Goal: Task Accomplishment & Management: Complete application form

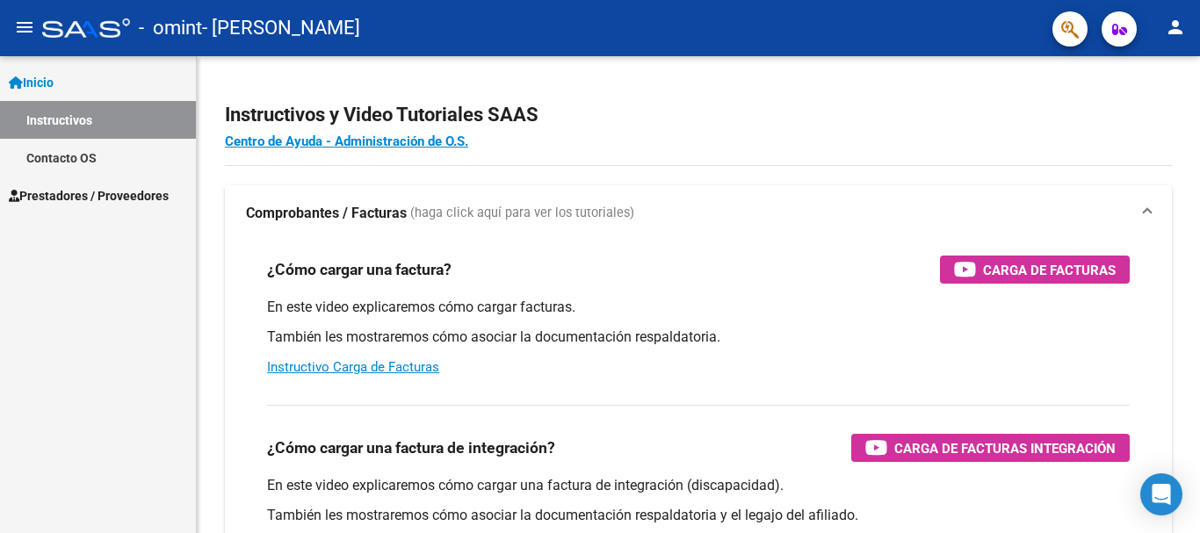
scroll to position [117, 0]
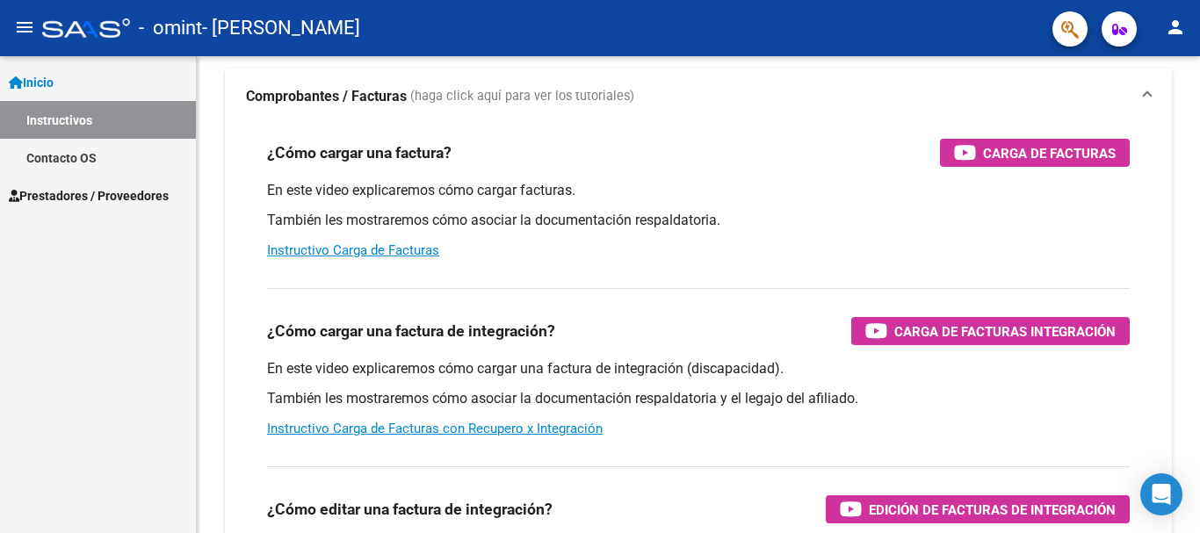
click at [81, 186] on span "Prestadores / Proveedores" at bounding box center [89, 195] width 160 height 19
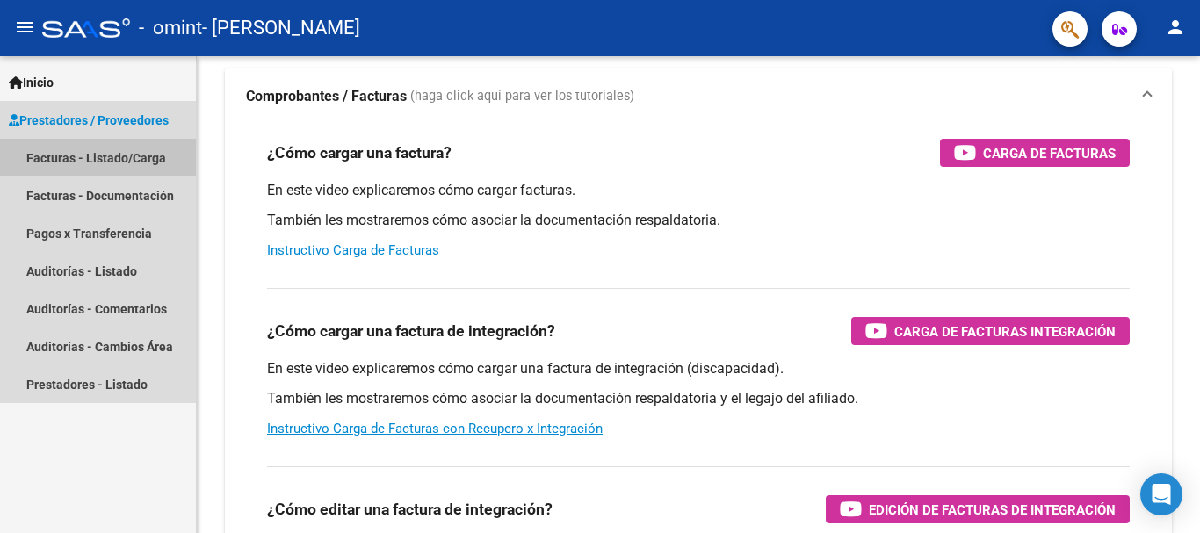
click at [97, 155] on link "Facturas - Listado/Carga" at bounding box center [98, 158] width 196 height 38
click at [129, 157] on link "Facturas - Listado/Carga" at bounding box center [98, 158] width 196 height 38
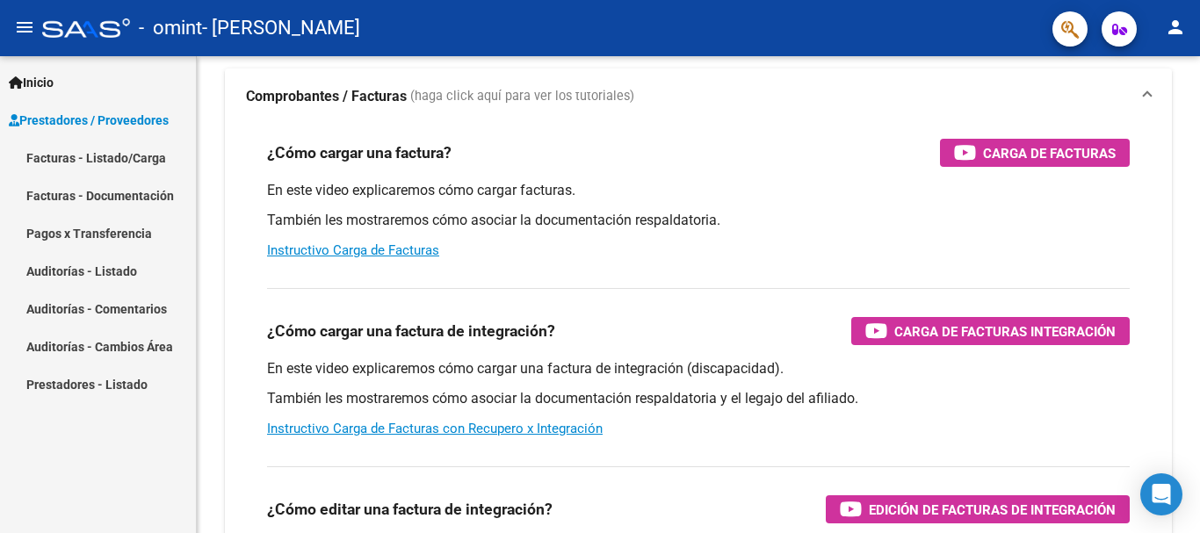
click at [129, 157] on link "Facturas - Listado/Carga" at bounding box center [98, 158] width 196 height 38
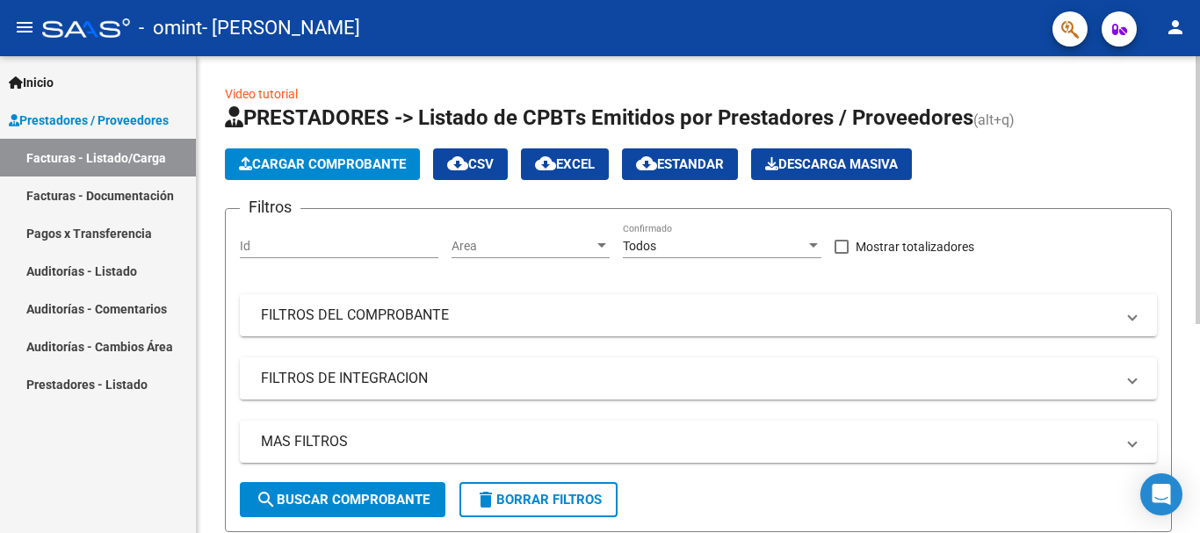
click at [363, 161] on span "Cargar Comprobante" at bounding box center [322, 164] width 167 height 16
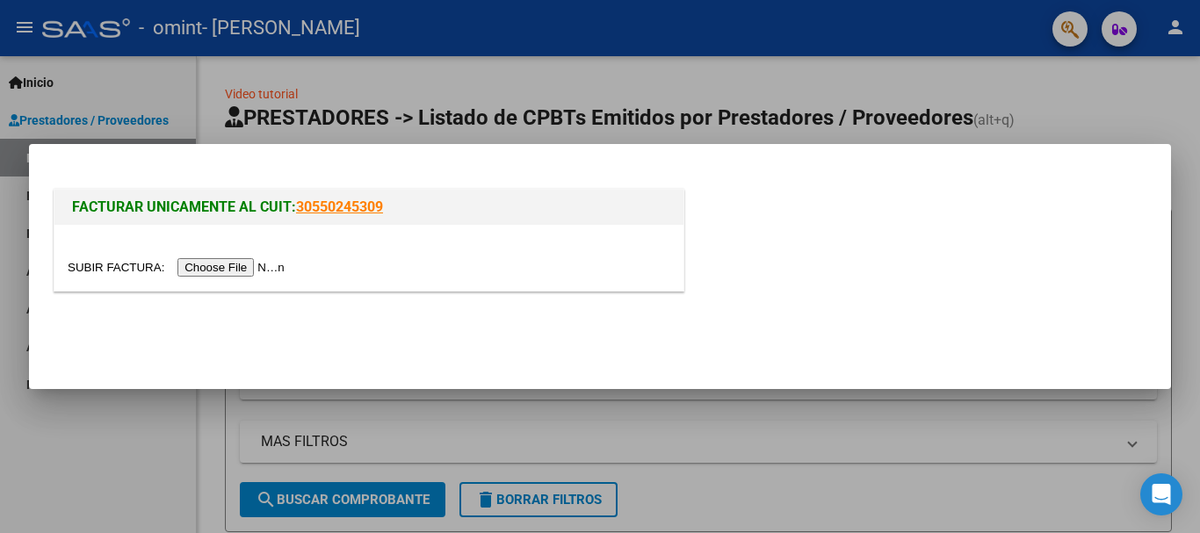
click at [251, 265] on input "file" at bounding box center [179, 267] width 222 height 18
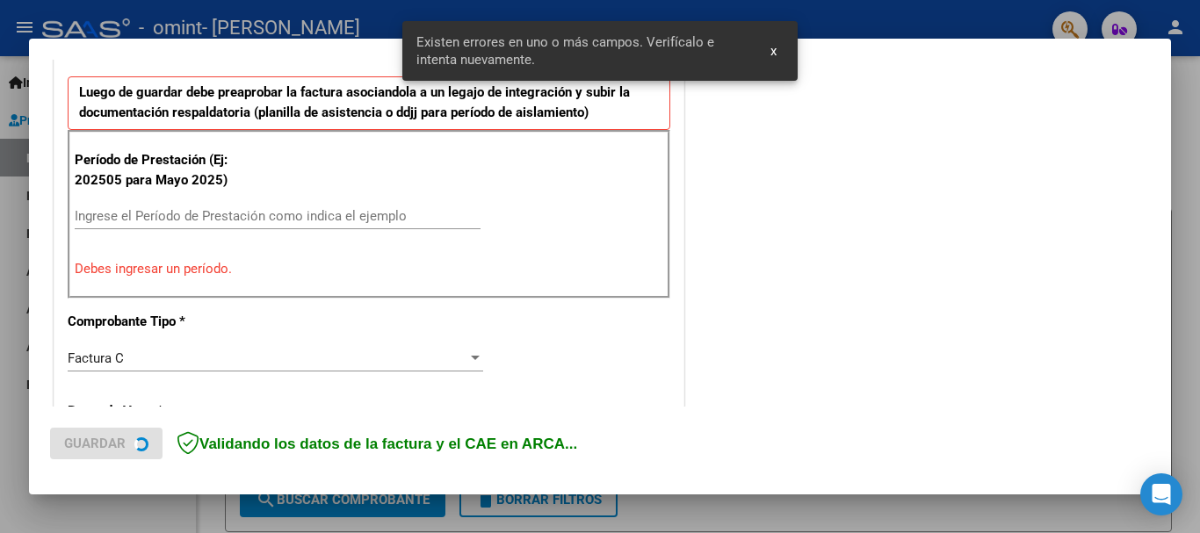
scroll to position [438, 0]
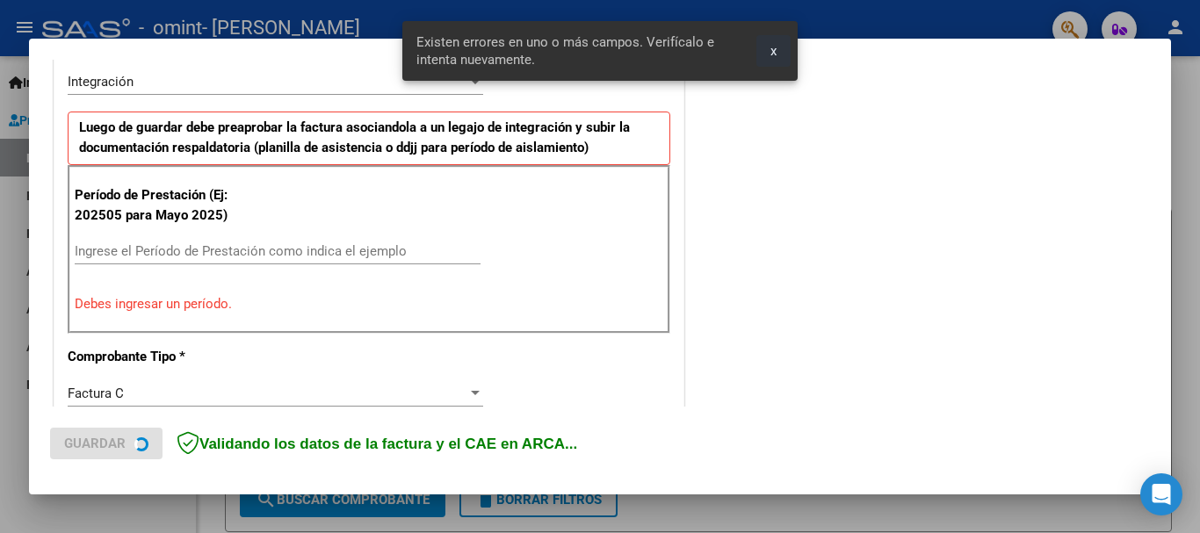
click at [767, 51] on button "x" at bounding box center [773, 51] width 34 height 32
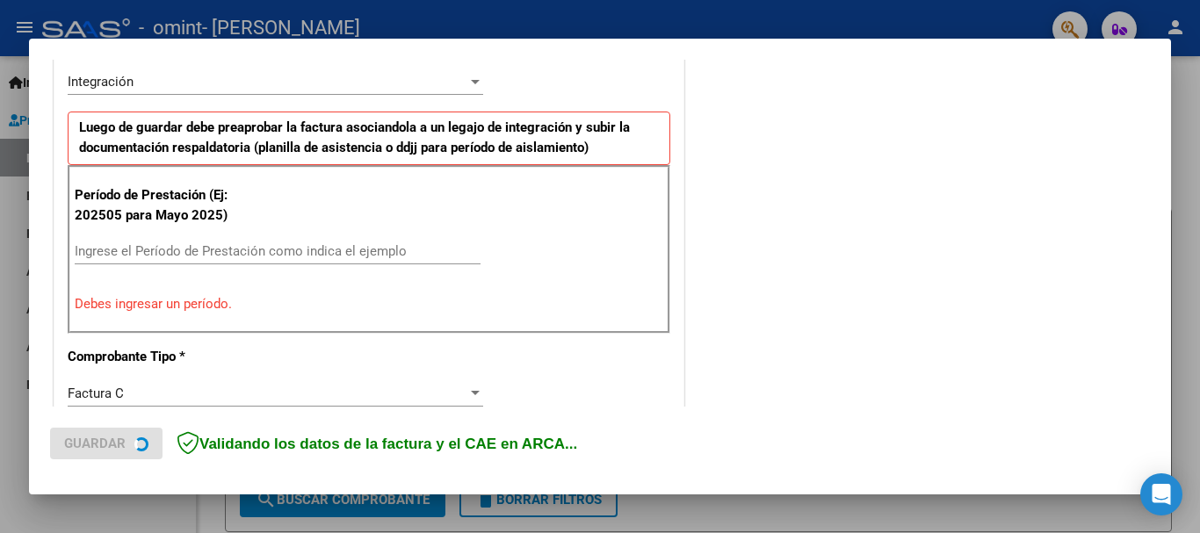
click at [237, 245] on input "Ingrese el Período de Prestación como indica el ejemplo" at bounding box center [278, 251] width 406 height 16
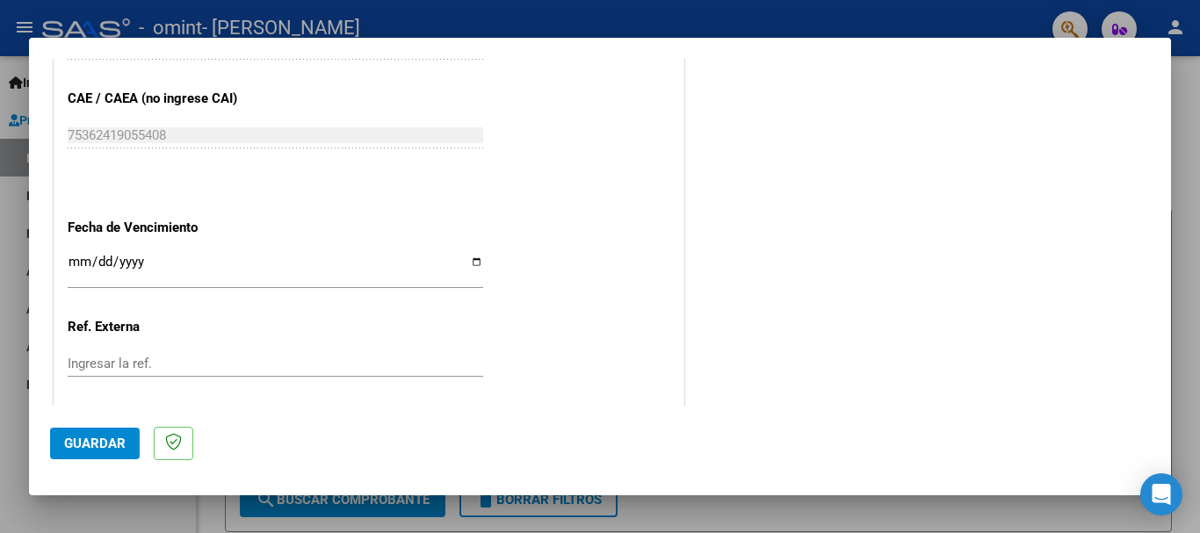
scroll to position [1141, 0]
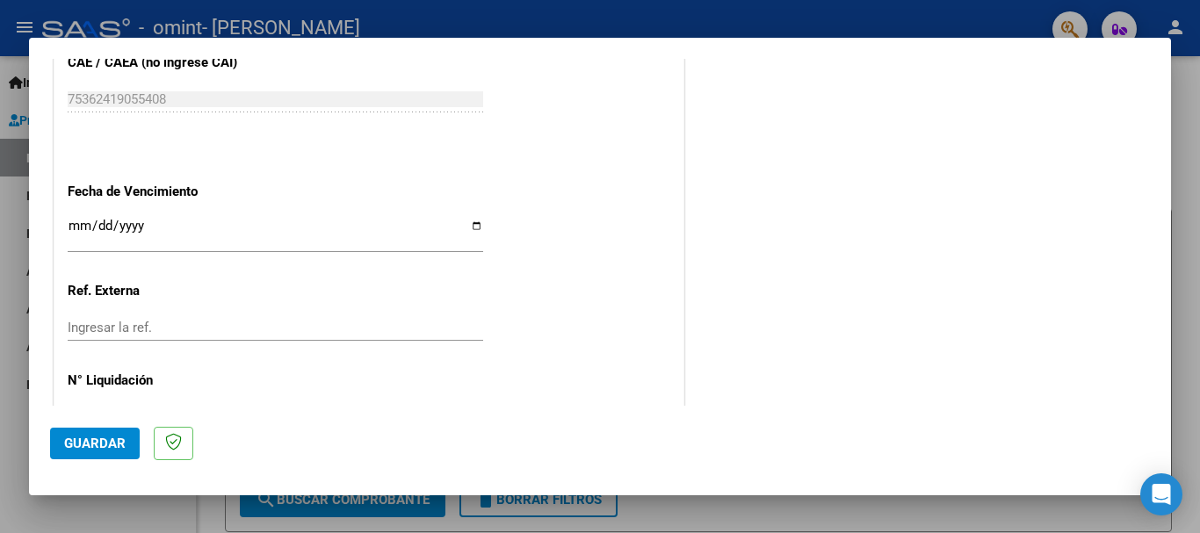
type input "202508"
click at [150, 328] on input "Ingresar la ref." at bounding box center [275, 328] width 415 height 16
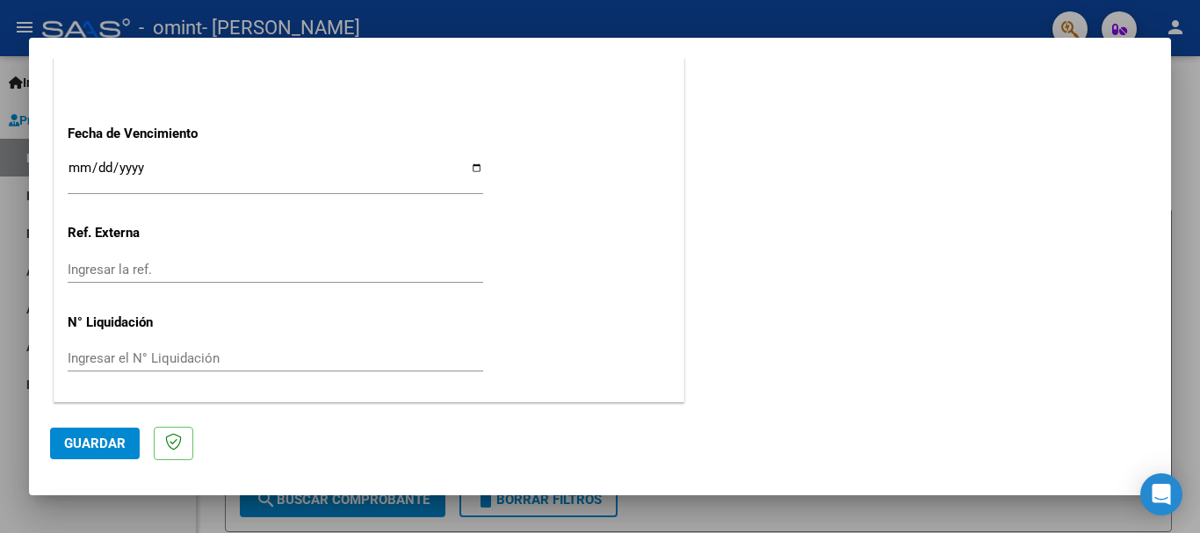
click at [175, 164] on input "Ingresar la fecha" at bounding box center [275, 175] width 415 height 28
click at [471, 162] on input "Ingresar la fecha" at bounding box center [275, 175] width 415 height 28
click at [468, 169] on input "2026-01-09" at bounding box center [275, 175] width 415 height 28
type input "[DATE]"
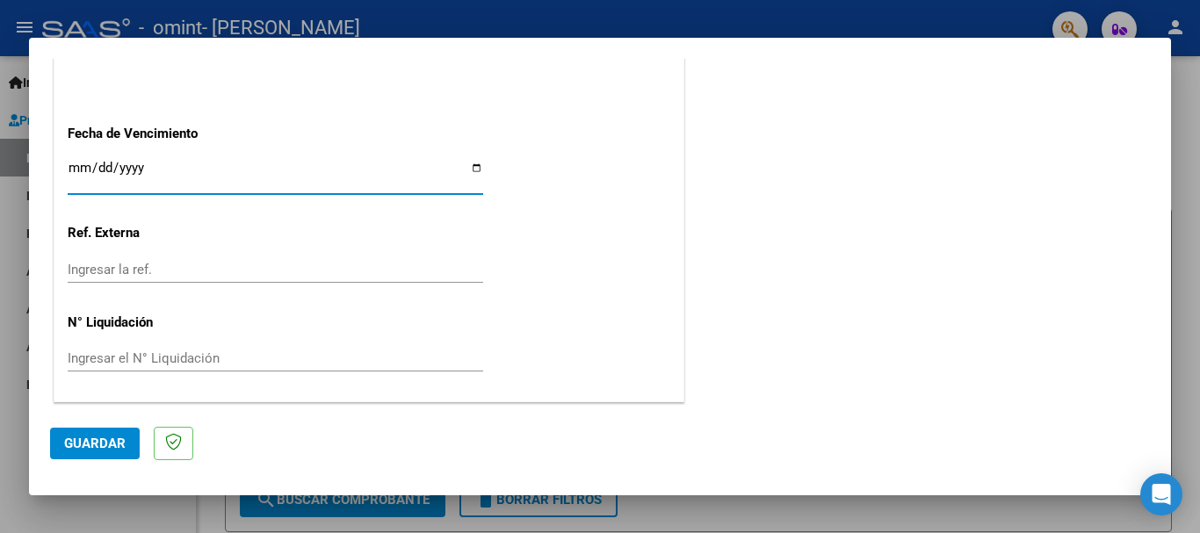
click at [109, 449] on span "Guardar" at bounding box center [94, 444] width 61 height 16
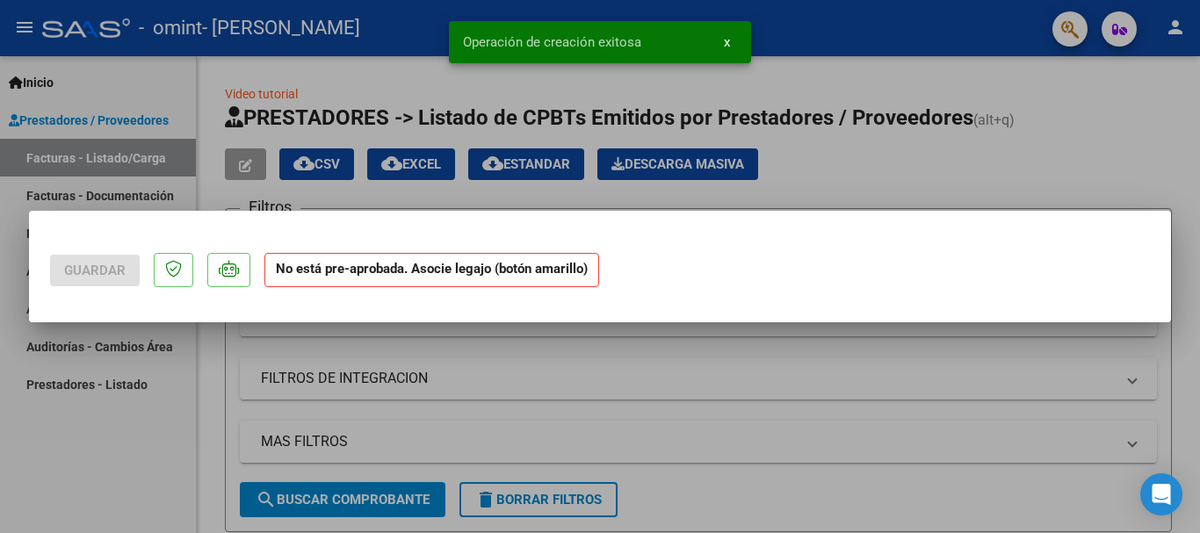
scroll to position [0, 0]
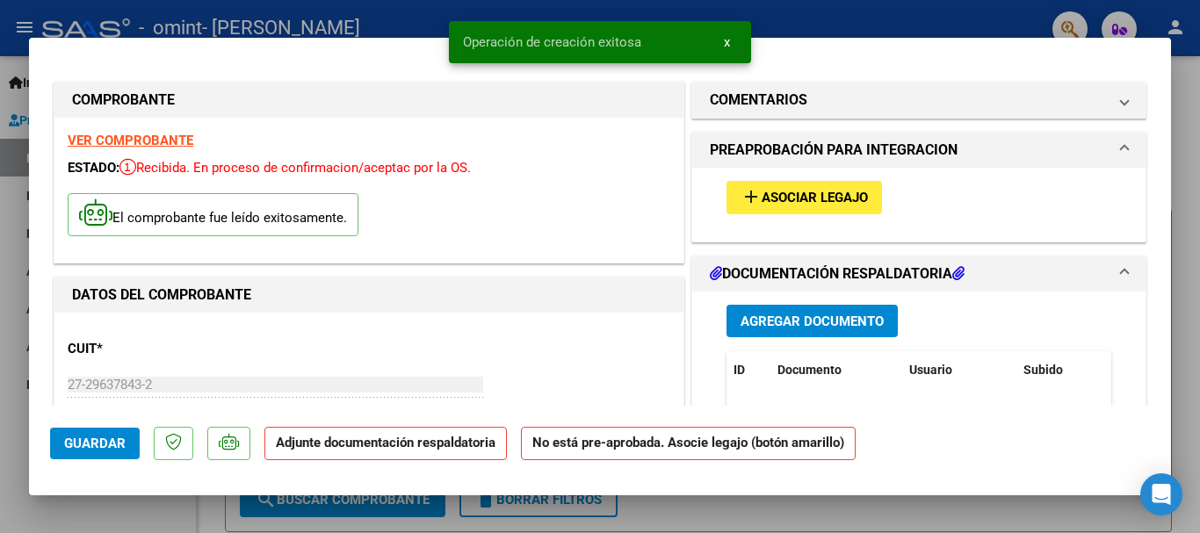
click at [746, 195] on mat-icon "add" at bounding box center [750, 196] width 21 height 21
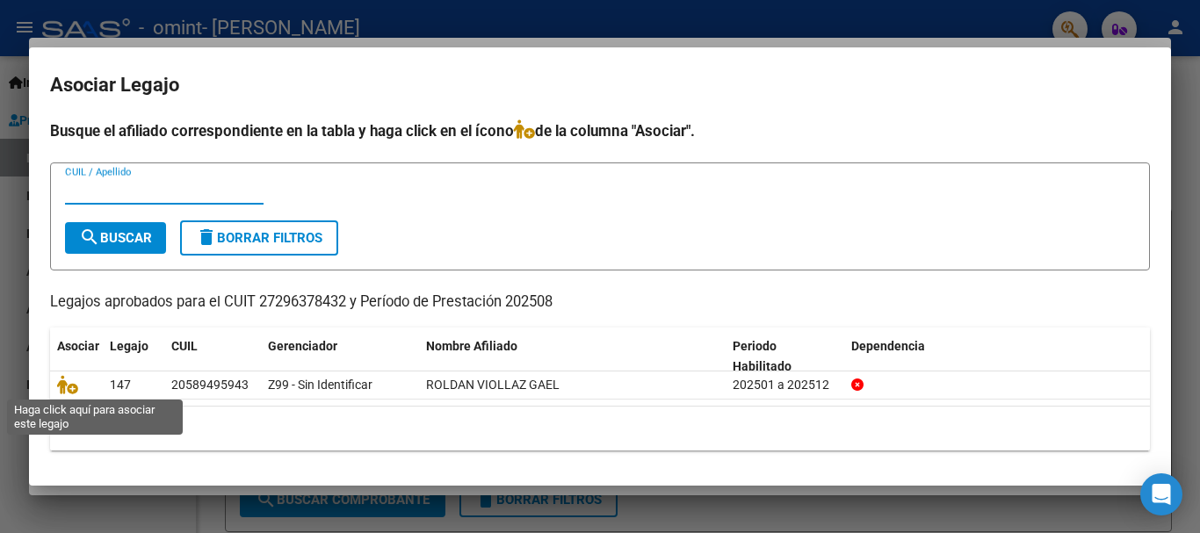
click at [72, 386] on icon at bounding box center [67, 384] width 21 height 19
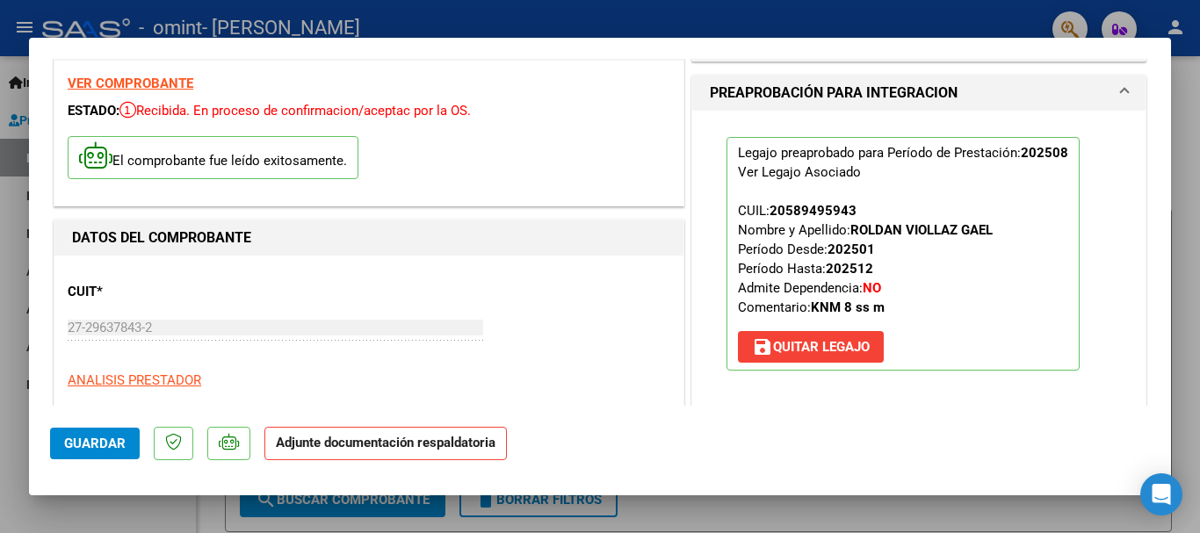
scroll to position [117, 0]
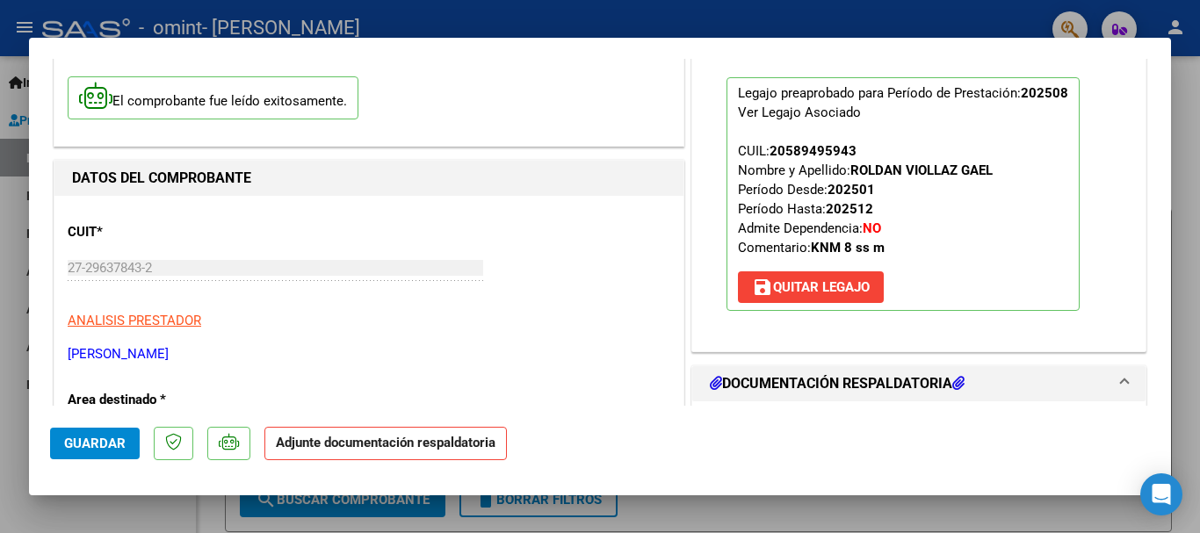
click at [419, 444] on strong "Adjunte documentación respaldatoria" at bounding box center [386, 443] width 220 height 16
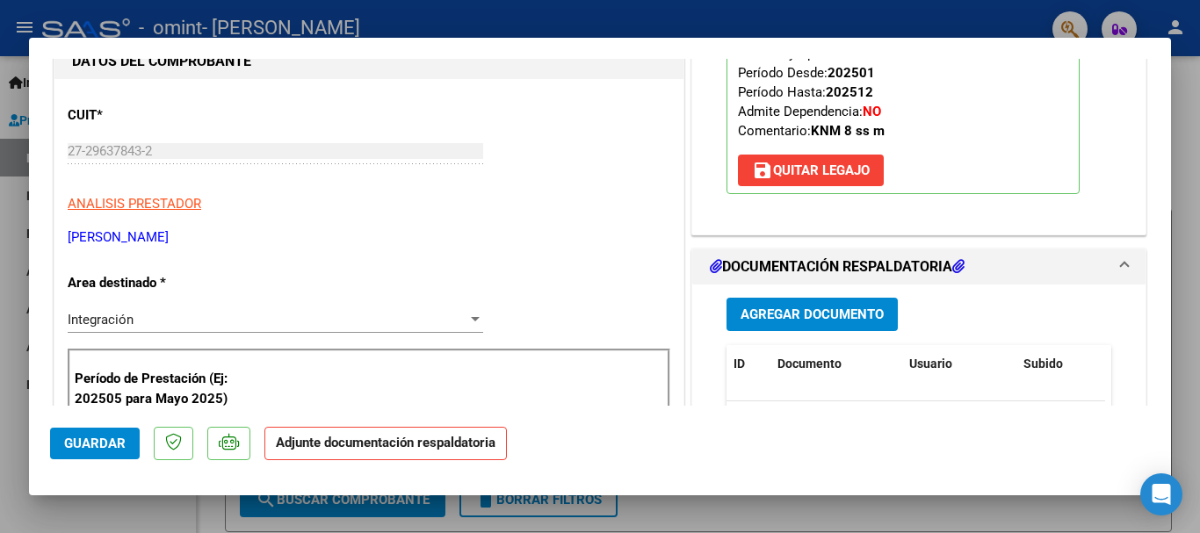
scroll to position [234, 0]
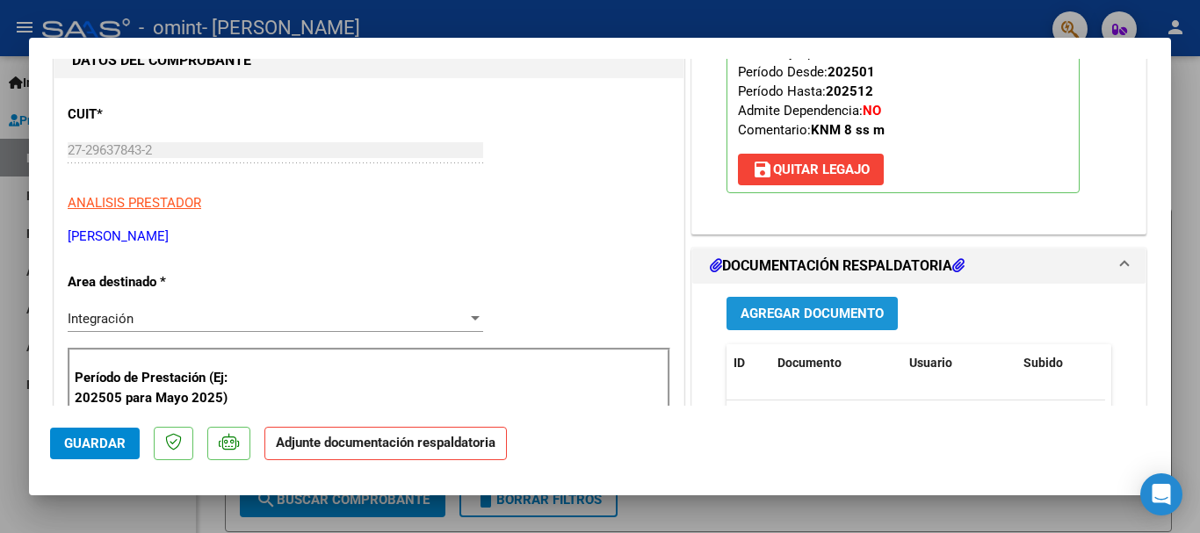
click at [855, 328] on button "Agregar Documento" at bounding box center [811, 313] width 171 height 32
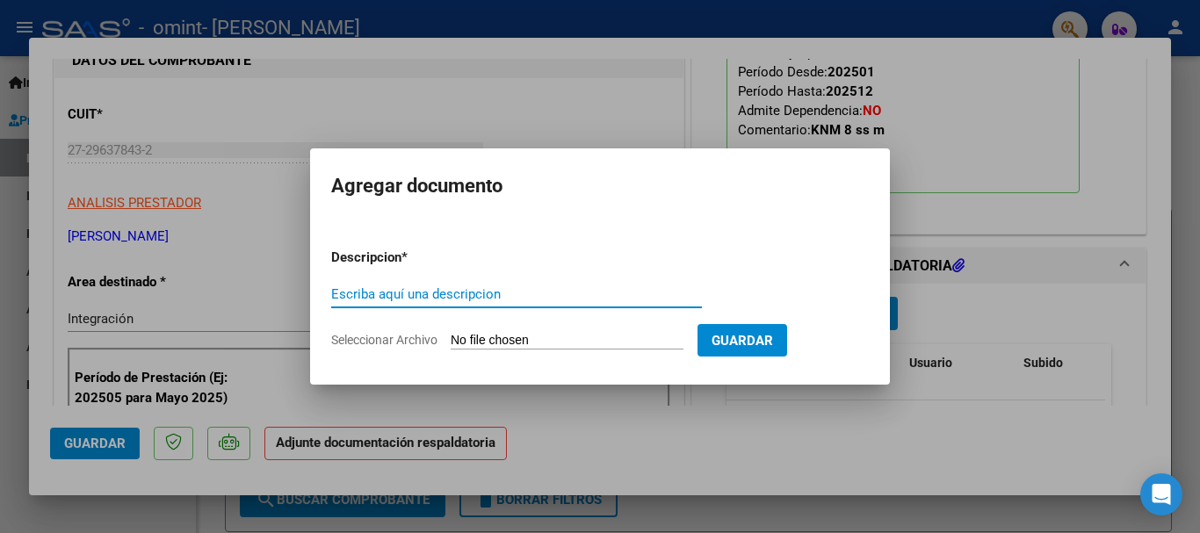
click at [582, 336] on input "Seleccionar Archivo" at bounding box center [567, 341] width 233 height 17
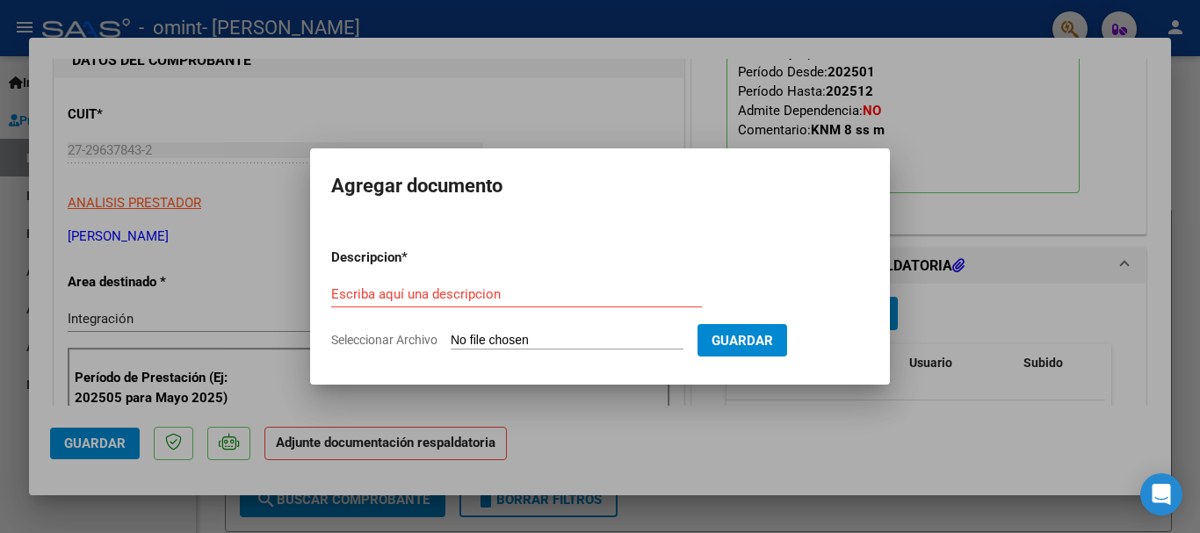
type input "C:\fakepath\planilla agosto omint.pdf"
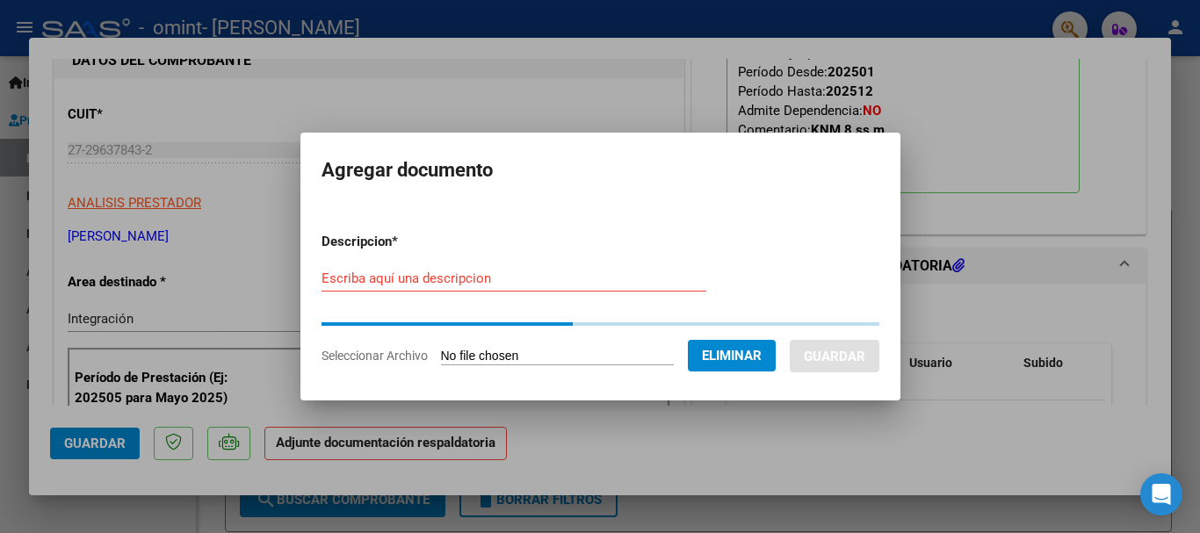
click at [555, 285] on input "Escriba aquí una descripcion" at bounding box center [513, 278] width 385 height 16
type input "planilla agosto"
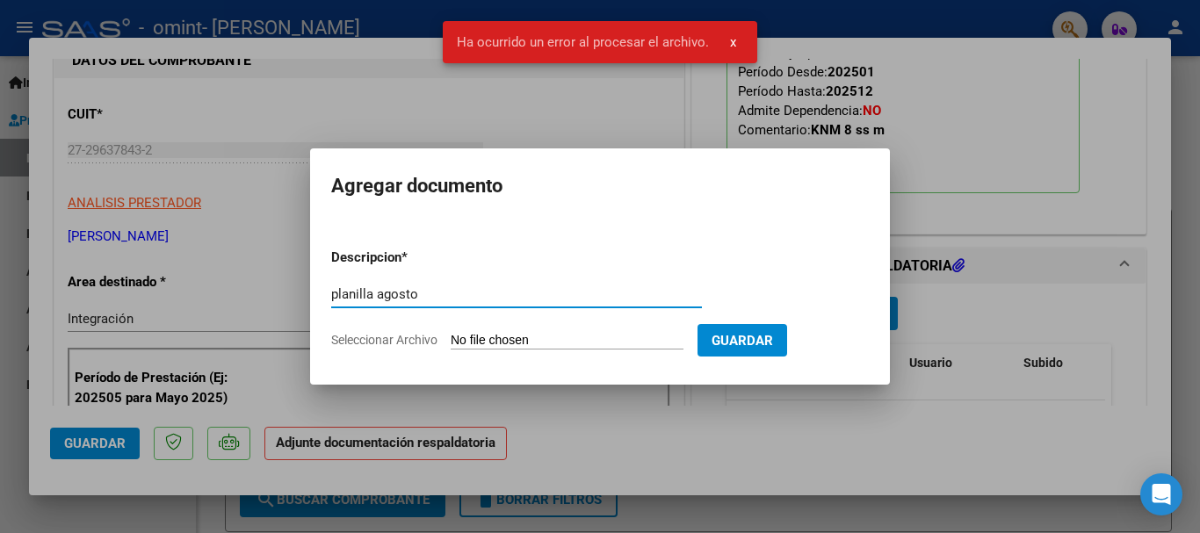
type input "planilla agosto"
click at [759, 341] on span "Guardar" at bounding box center [741, 341] width 61 height 16
click at [550, 336] on input "Seleccionar Archivo" at bounding box center [567, 341] width 233 height 17
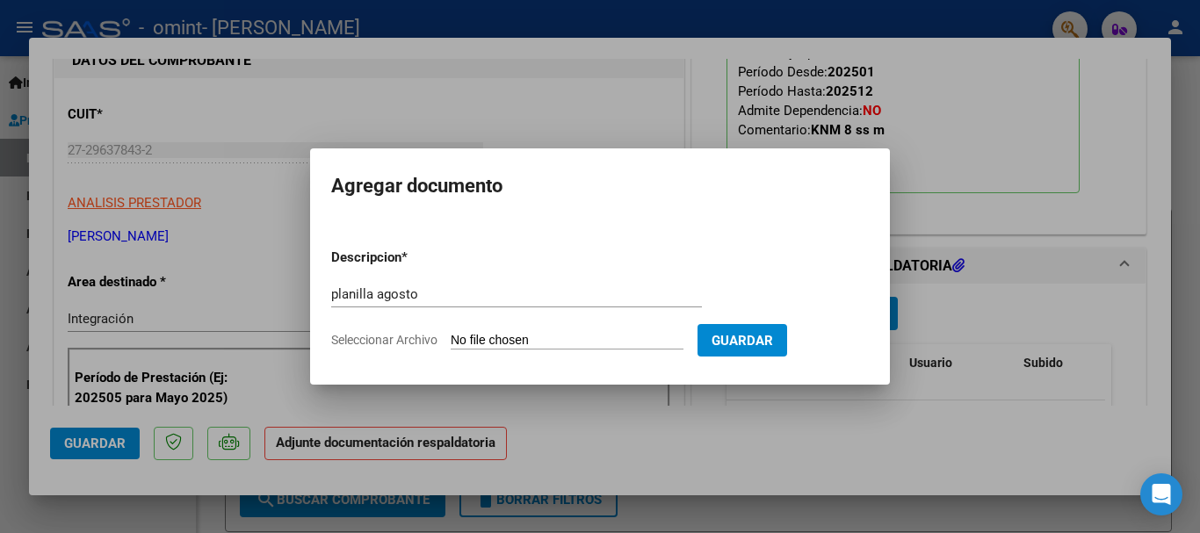
type input "C:\fakepath\planilla agosto omint.pdf"
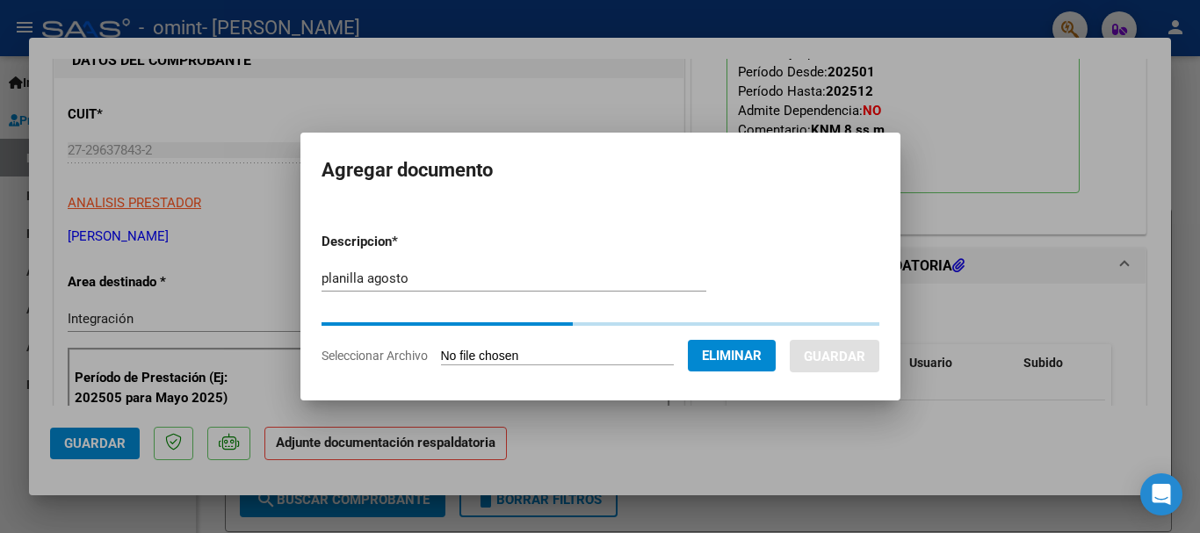
click at [785, 213] on mat-dialog-content "Descripcion * planilla agosto Escriba aquí una descripcion Seleccionar Archivo …" at bounding box center [600, 292] width 600 height 174
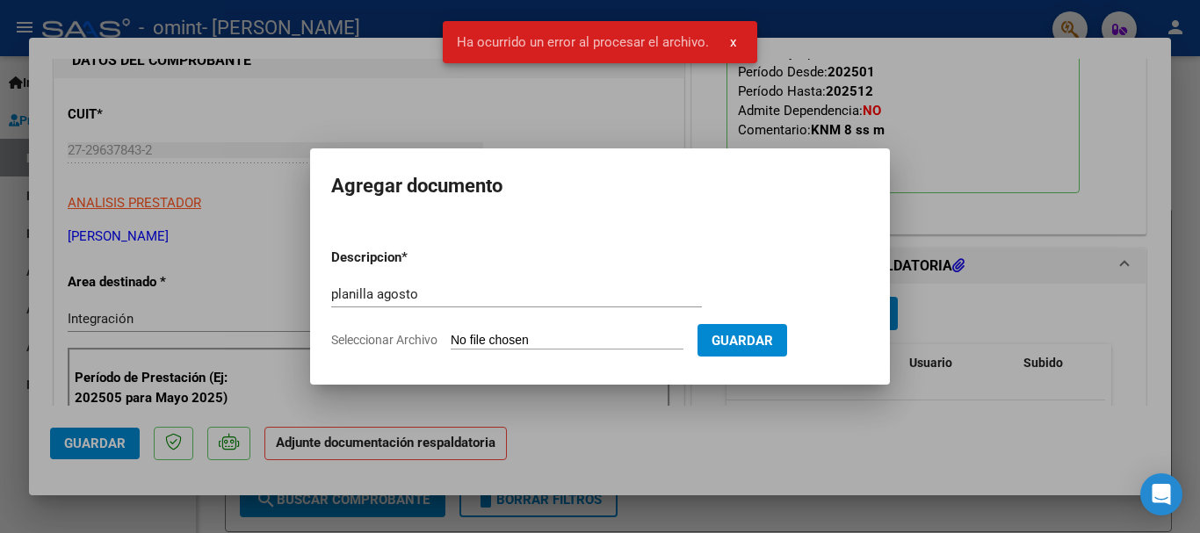
click at [770, 341] on span "Guardar" at bounding box center [741, 341] width 61 height 16
click at [736, 36] on button "x" at bounding box center [733, 42] width 34 height 32
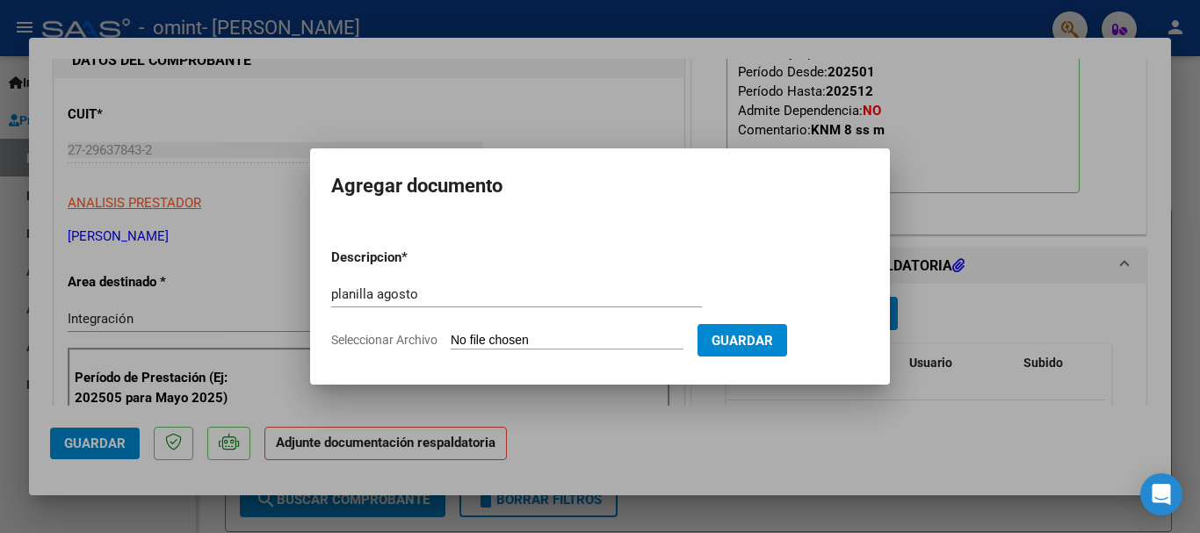
click at [405, 213] on mat-dialog-container "Agregar documento Descripcion * planilla agosto Escriba aquí una descripcion Se…" at bounding box center [600, 265] width 580 height 235
click at [984, 183] on div at bounding box center [600, 266] width 1200 height 533
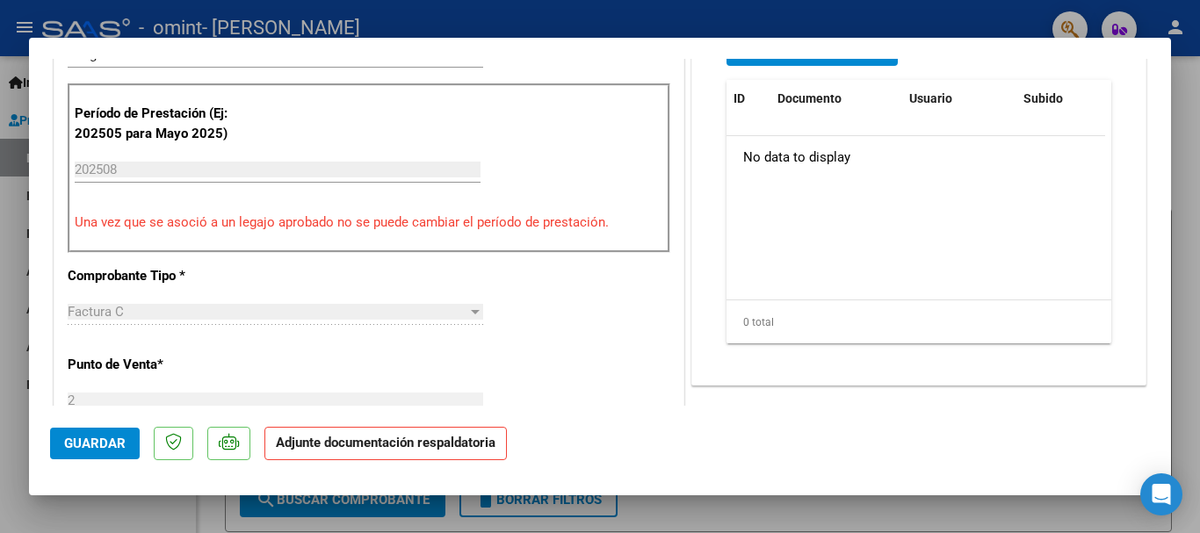
scroll to position [302, 0]
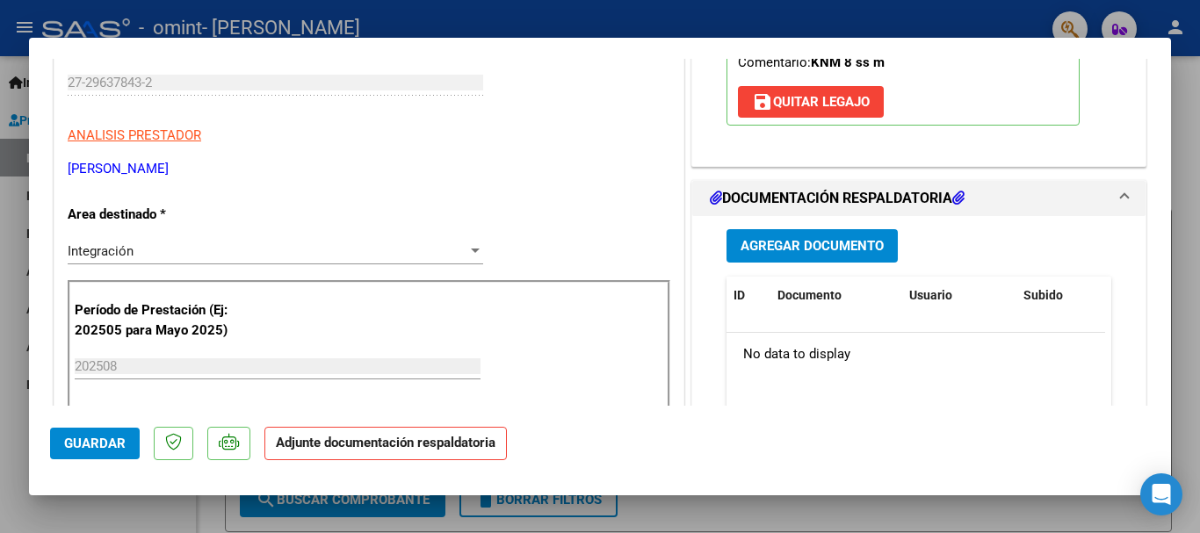
click at [852, 242] on span "Agregar Documento" at bounding box center [811, 247] width 143 height 16
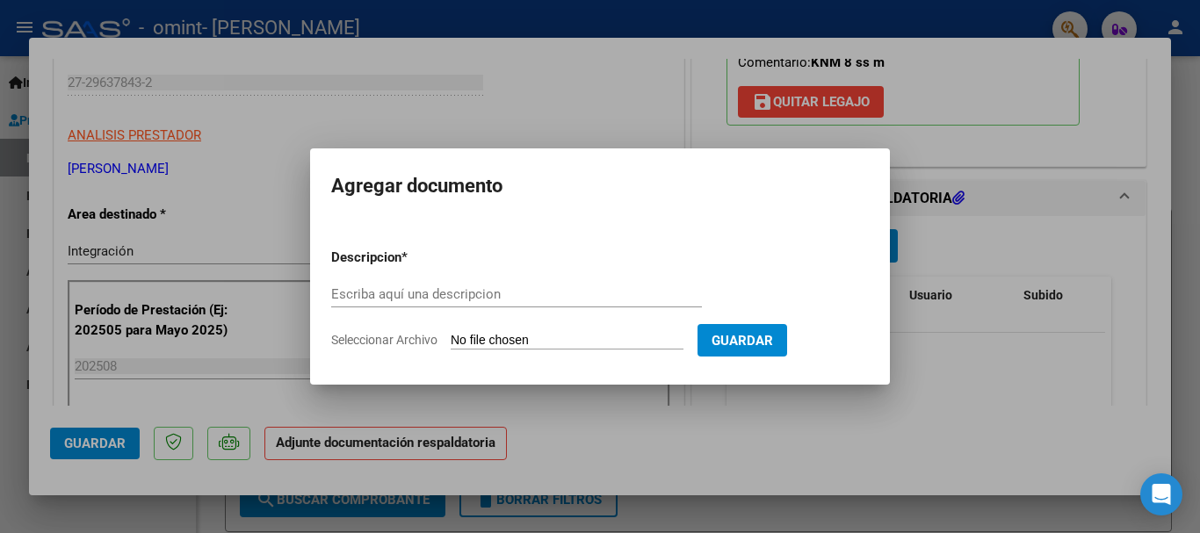
click at [523, 296] on input "Escriba aquí una descripcion" at bounding box center [516, 294] width 371 height 16
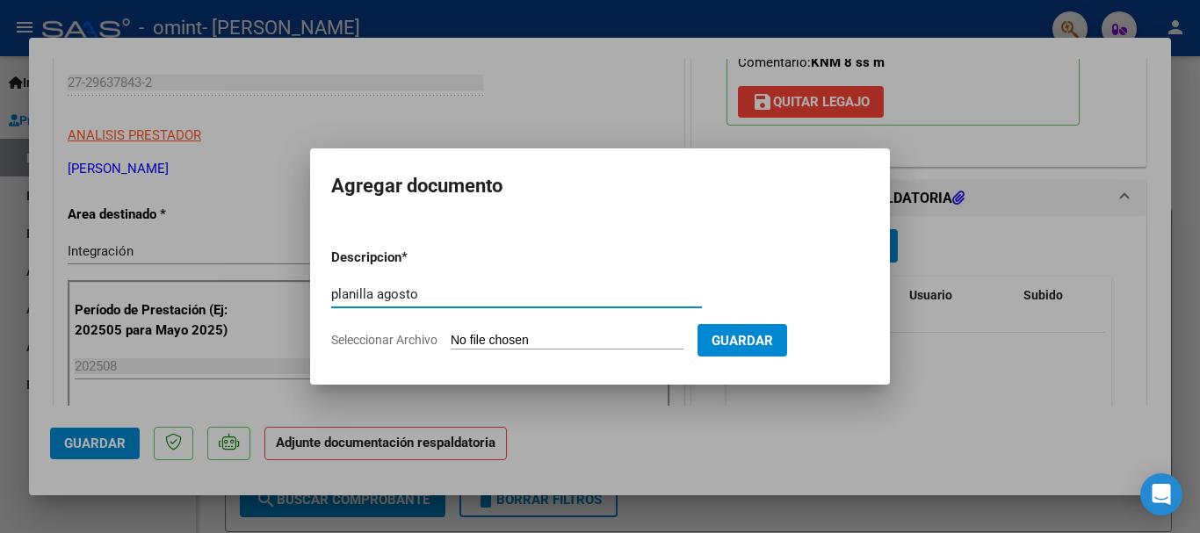
type input "planilla agosto"
click at [561, 362] on form "Descripcion * planilla agosto Escriba aquí una descripcion Seleccionar Archivo …" at bounding box center [599, 298] width 537 height 128
click at [562, 341] on input "Seleccionar Archivo" at bounding box center [567, 341] width 233 height 17
type input "C:\fakepath\planilla agosto omint.pdf"
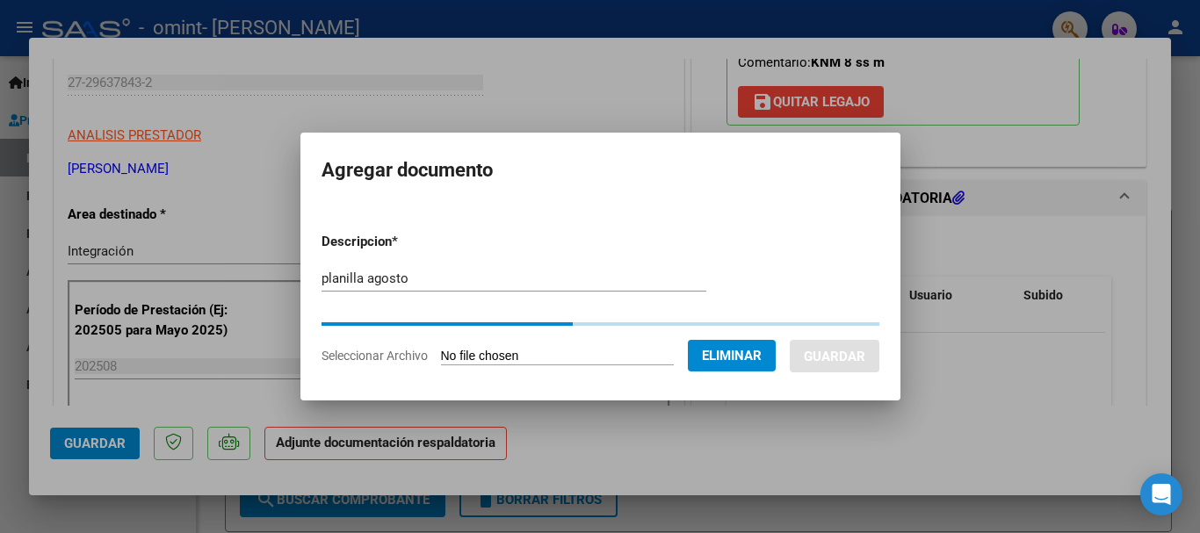
click at [468, 203] on mat-dialog-container "Agregar documento Descripcion * planilla agosto Escriba aquí una descripcion Se…" at bounding box center [600, 266] width 600 height 267
click at [437, 180] on h2 "Agregar documento" at bounding box center [600, 170] width 558 height 33
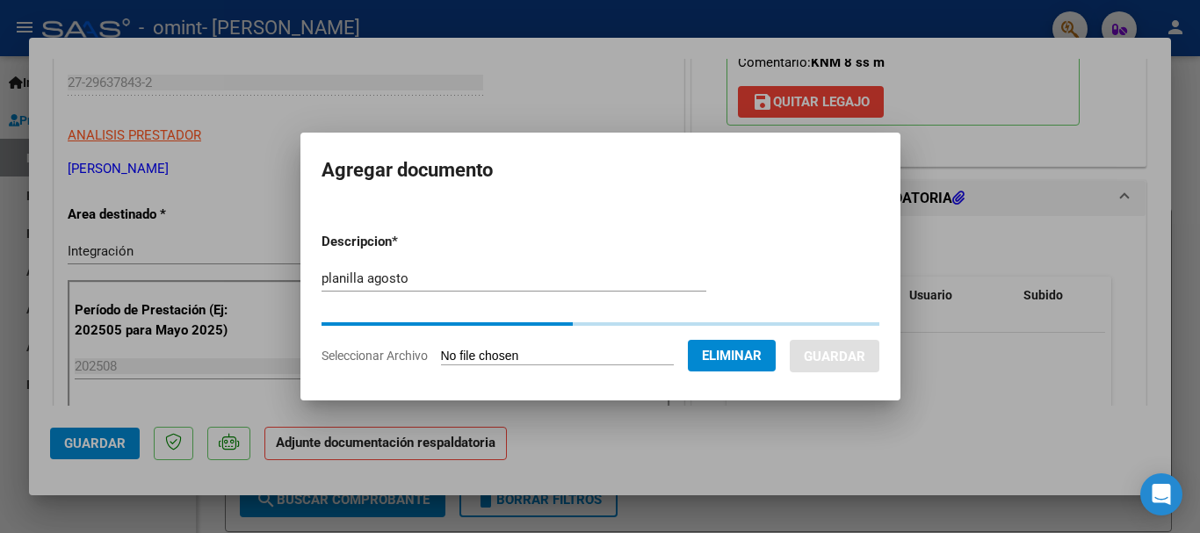
click at [332, 91] on div at bounding box center [600, 266] width 1200 height 533
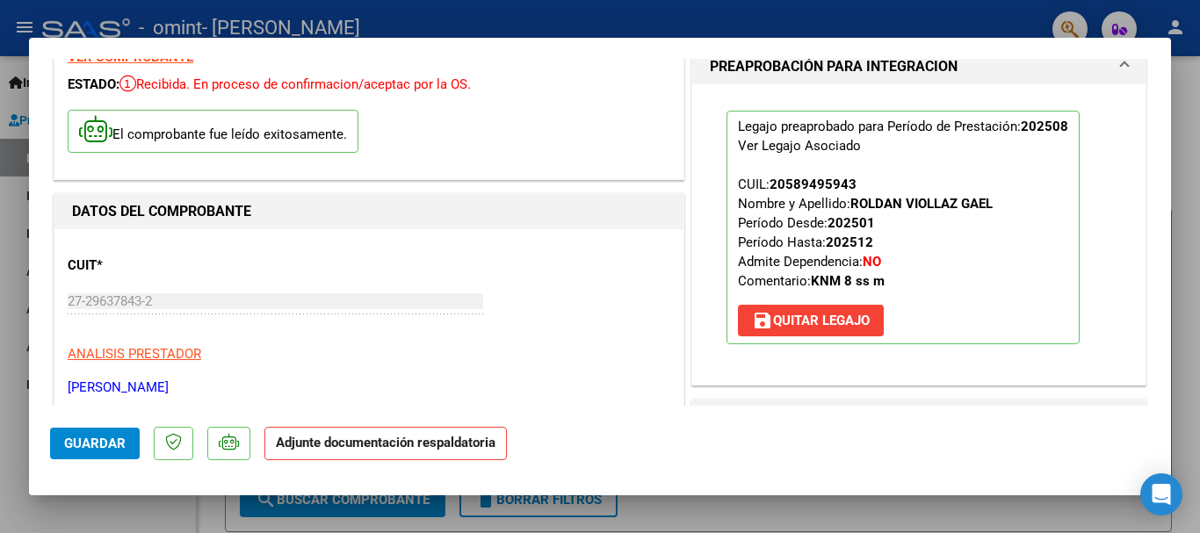
scroll to position [0, 0]
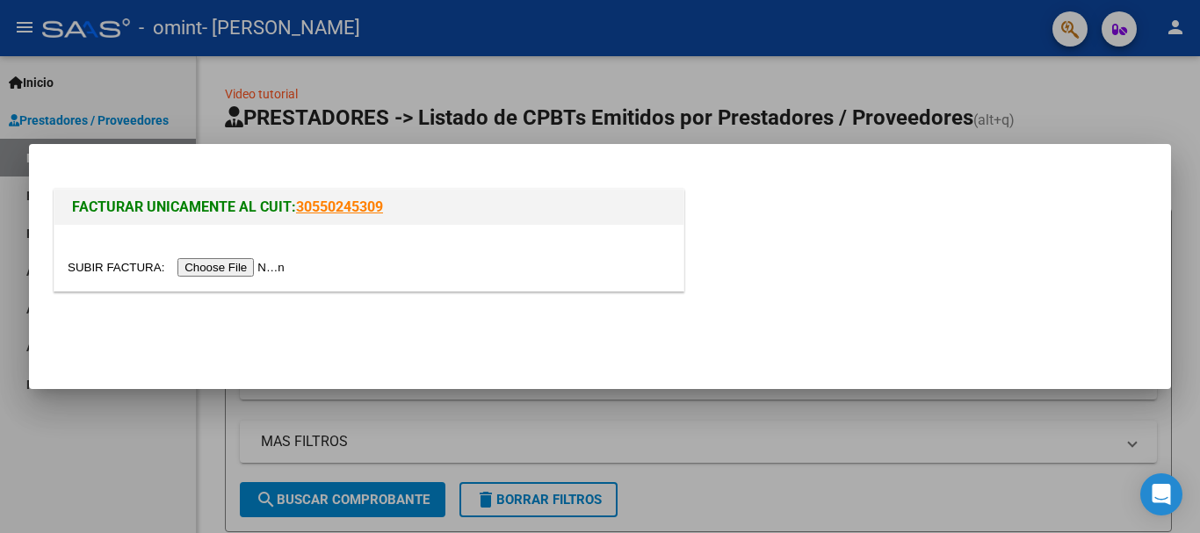
click at [263, 265] on input "file" at bounding box center [179, 267] width 222 height 18
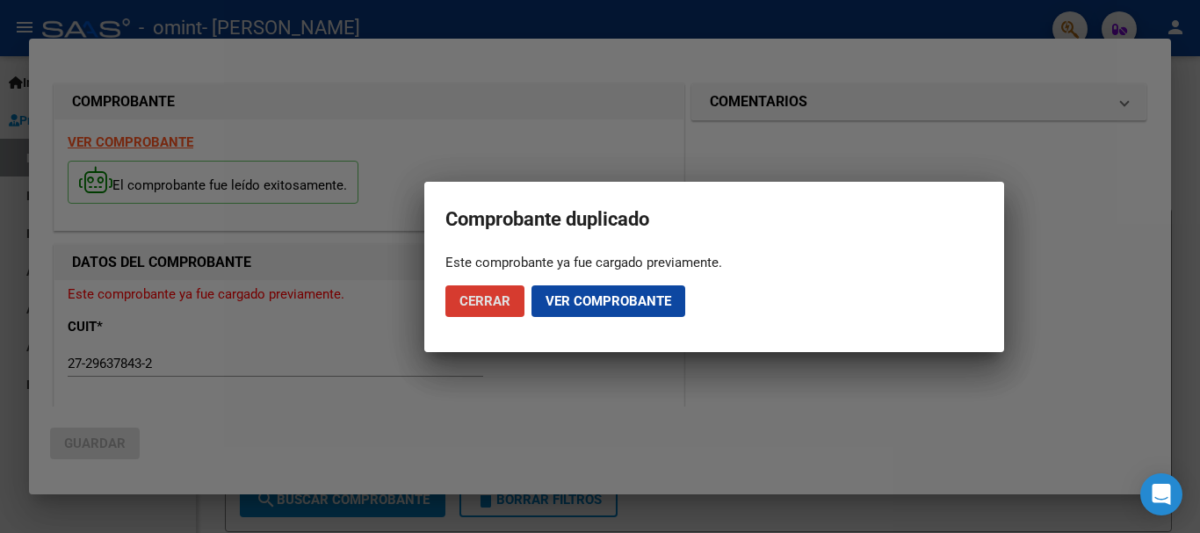
click at [587, 302] on span "Ver comprobante" at bounding box center [608, 301] width 126 height 16
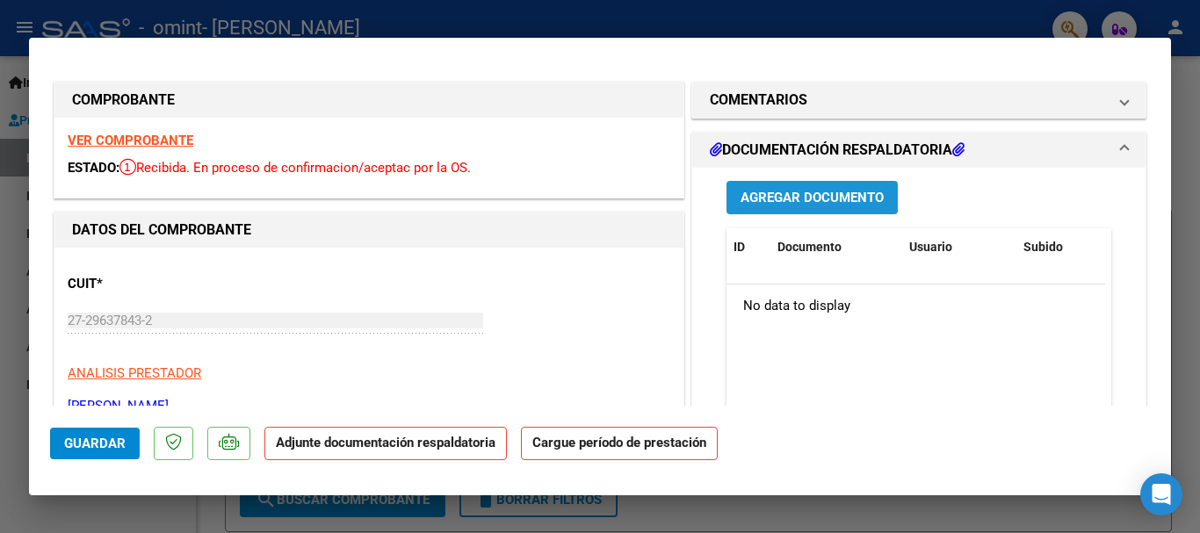
click at [819, 191] on span "Agregar Documento" at bounding box center [811, 199] width 143 height 16
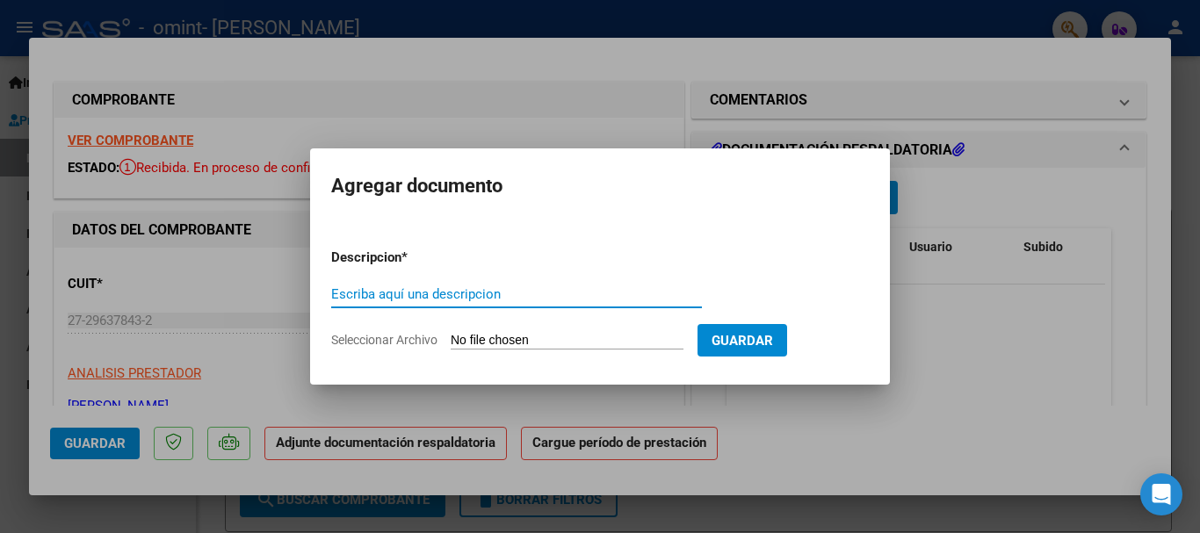
click at [511, 288] on input "Escriba aquí una descripcion" at bounding box center [516, 294] width 371 height 16
type input "planilla agosto"
click at [753, 347] on span "Guardar" at bounding box center [741, 341] width 61 height 16
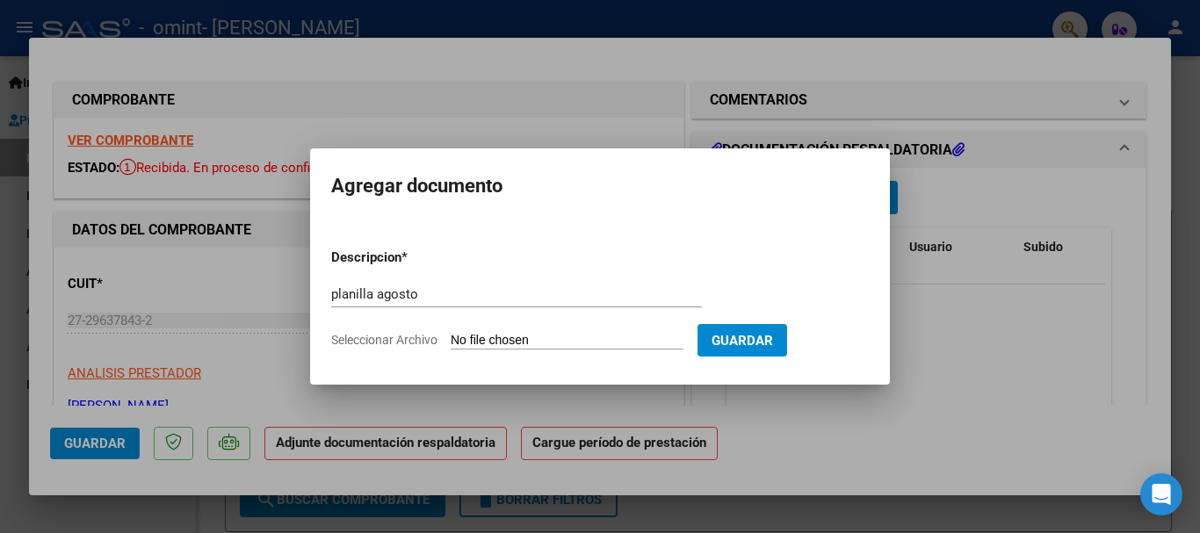
click at [499, 333] on input "Seleccionar Archivo" at bounding box center [567, 341] width 233 height 17
type input "C:\fakepath\planilla agosto omint.pdf"
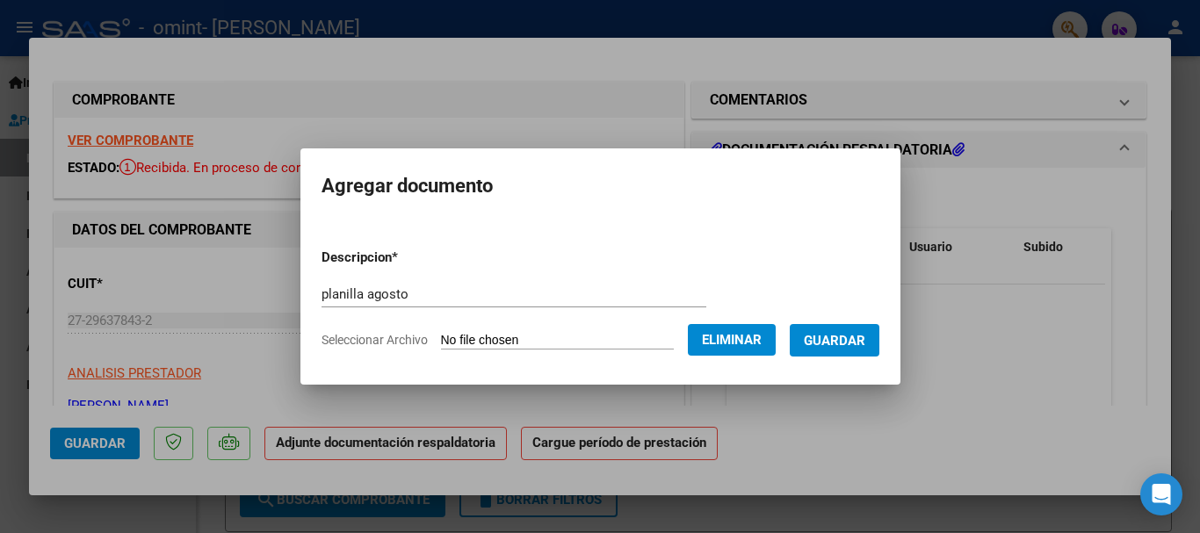
click at [851, 337] on span "Guardar" at bounding box center [834, 341] width 61 height 16
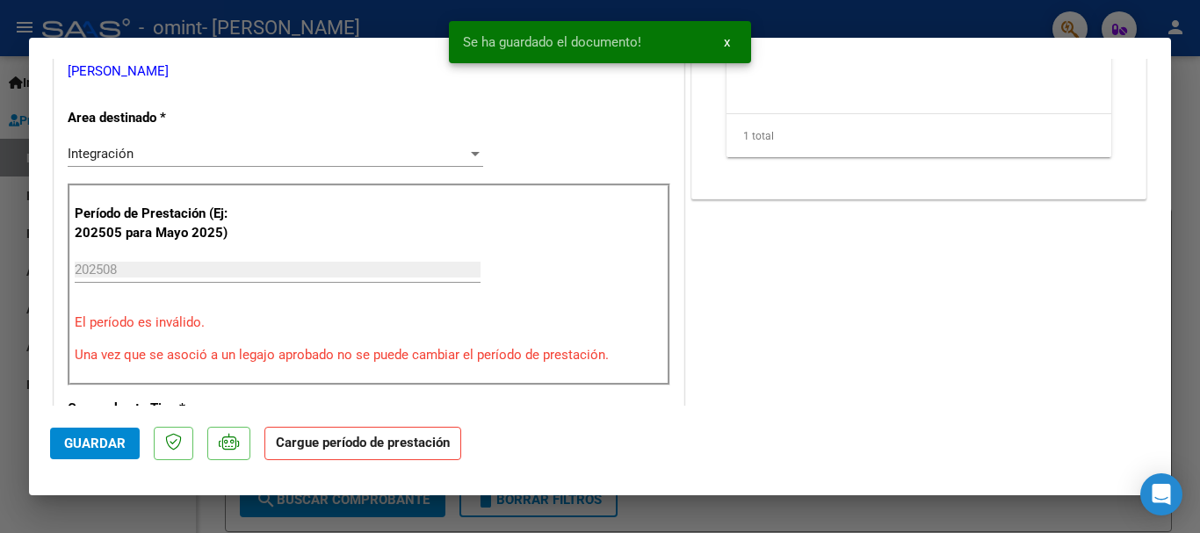
scroll to position [351, 0]
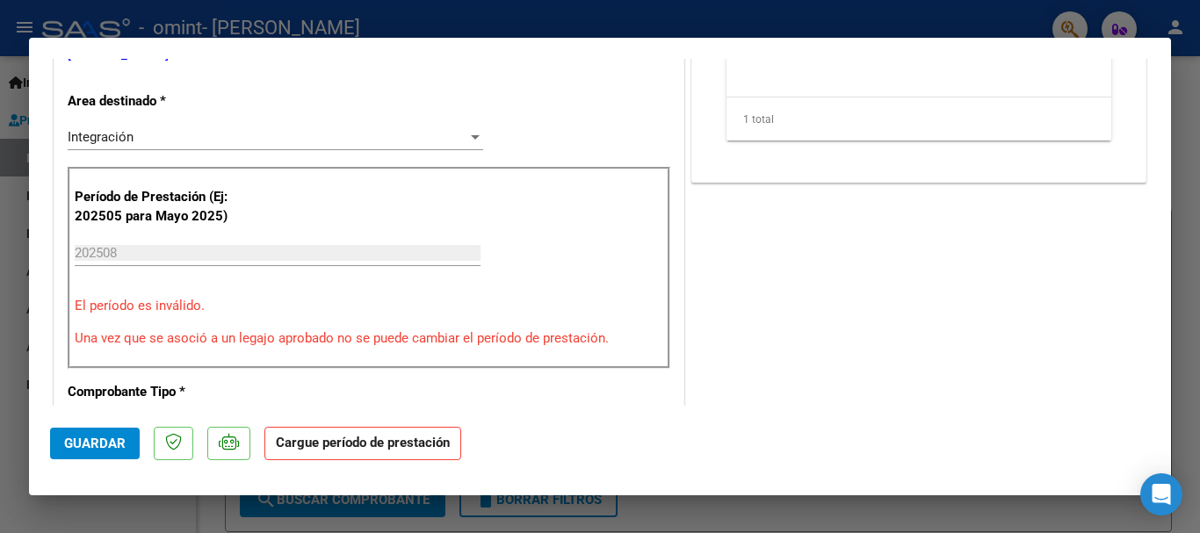
click at [219, 272] on div "202508 Ingrese el Período de Prestación como indica el ejemplo" at bounding box center [278, 261] width 406 height 43
click at [203, 249] on input "202508" at bounding box center [278, 253] width 406 height 16
click at [204, 306] on p "El período es inválido." at bounding box center [369, 306] width 588 height 20
click at [159, 254] on input "202508" at bounding box center [278, 253] width 406 height 16
click at [202, 307] on p "El período es inválido." at bounding box center [369, 306] width 588 height 20
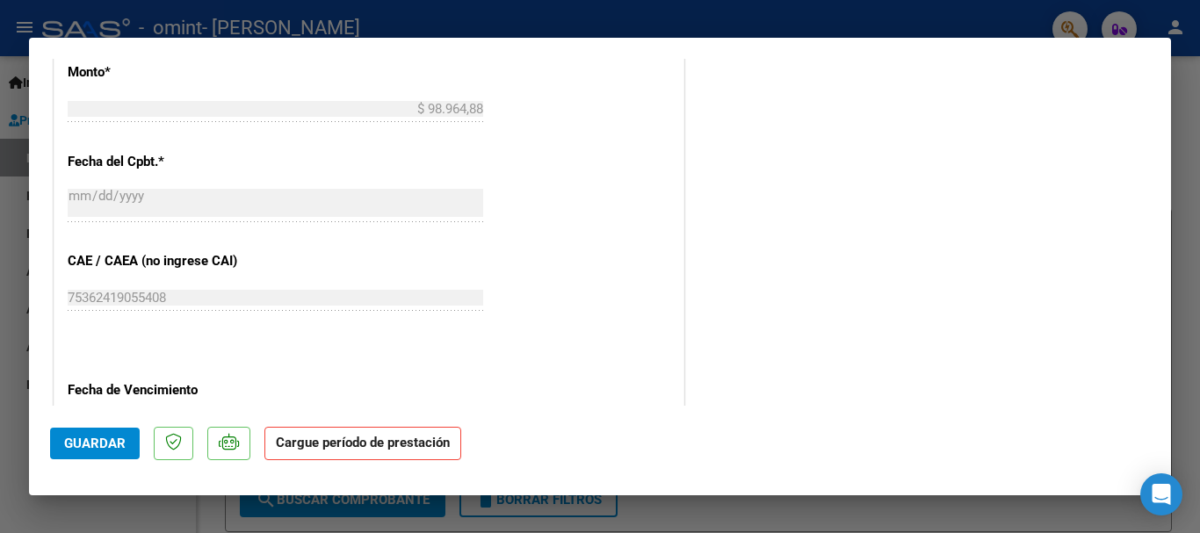
scroll to position [1194, 0]
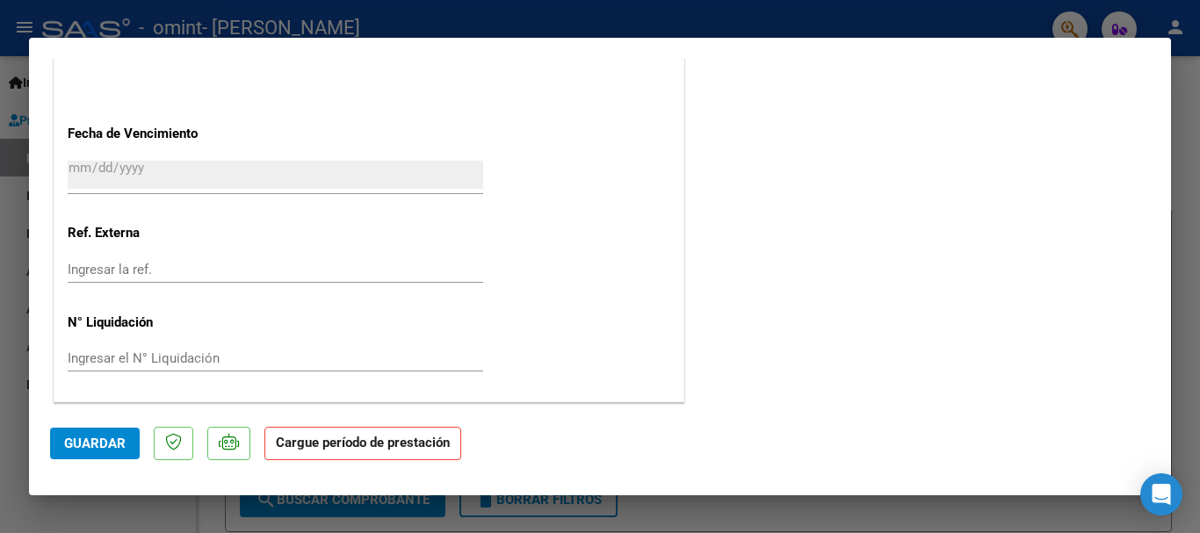
click at [102, 441] on span "Guardar" at bounding box center [94, 444] width 61 height 16
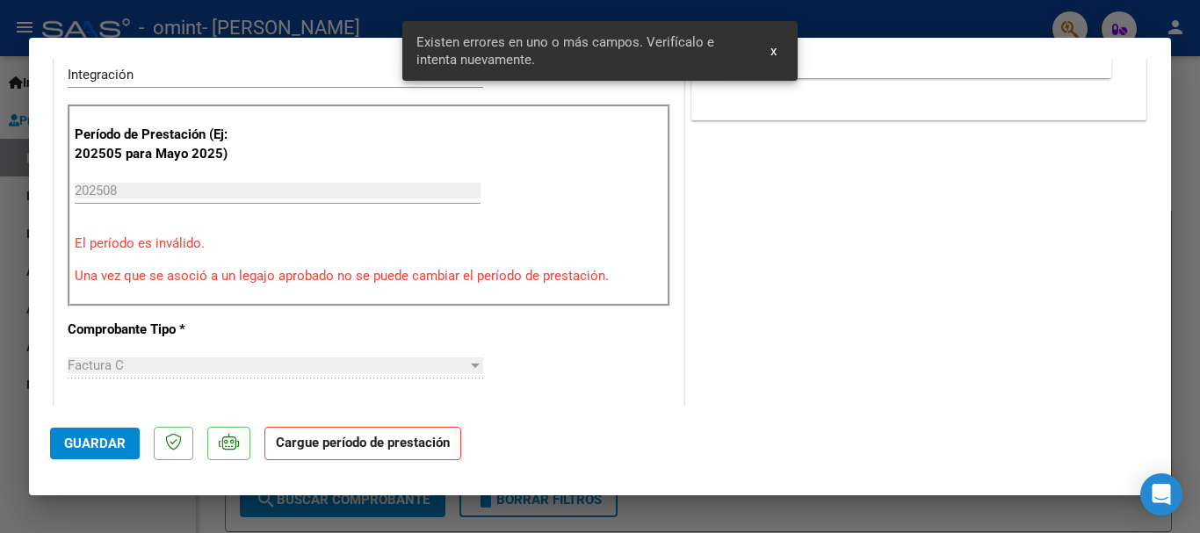
scroll to position [354, 0]
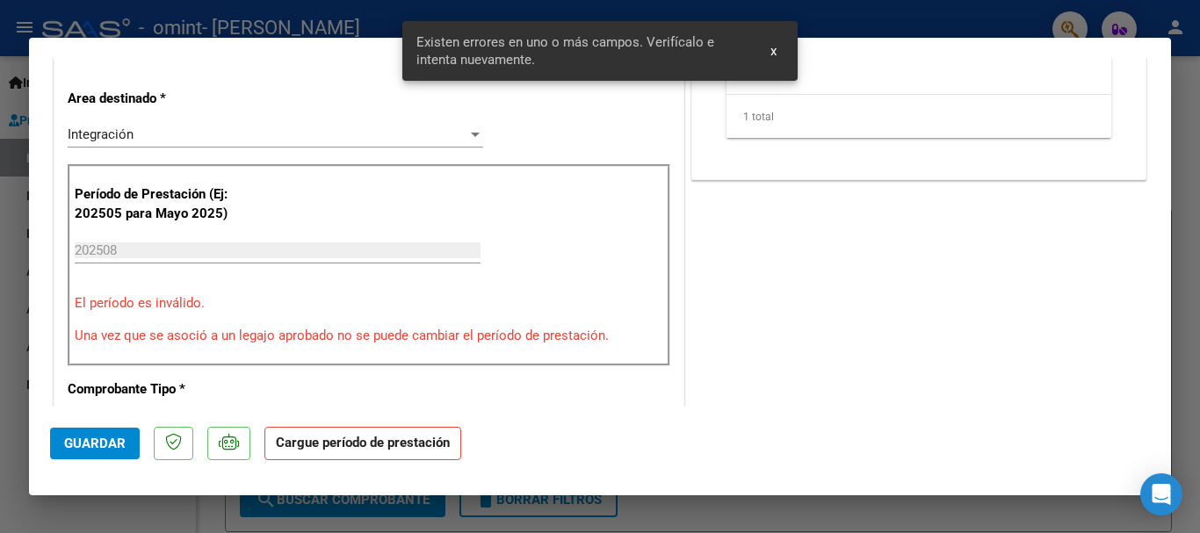
click at [208, 301] on p "El período es inválido." at bounding box center [369, 303] width 588 height 20
drag, startPoint x: 193, startPoint y: 259, endPoint x: 179, endPoint y: 245, distance: 19.9
click at [192, 258] on div "202508 Ingrese el Período de Prestación como indica el ejemplo" at bounding box center [278, 250] width 406 height 26
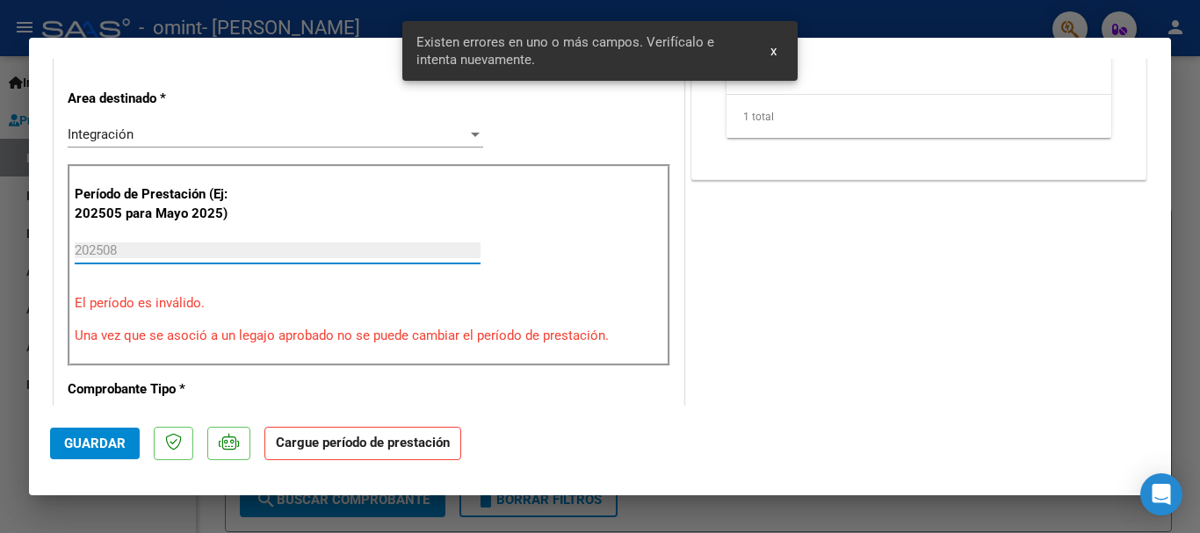
click at [177, 243] on input "202508" at bounding box center [278, 250] width 406 height 16
click at [137, 248] on input "202508" at bounding box center [278, 250] width 406 height 16
drag, startPoint x: 102, startPoint y: 249, endPoint x: 135, endPoint y: 244, distance: 33.8
click at [135, 244] on input "202508" at bounding box center [278, 250] width 406 height 16
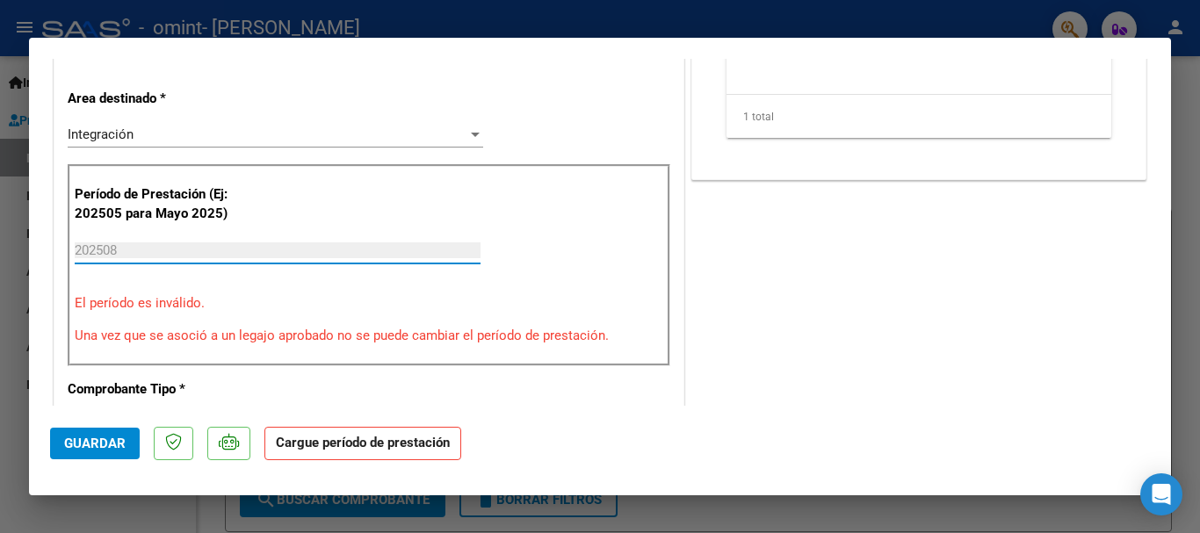
click at [177, 242] on input "202508" at bounding box center [278, 250] width 406 height 16
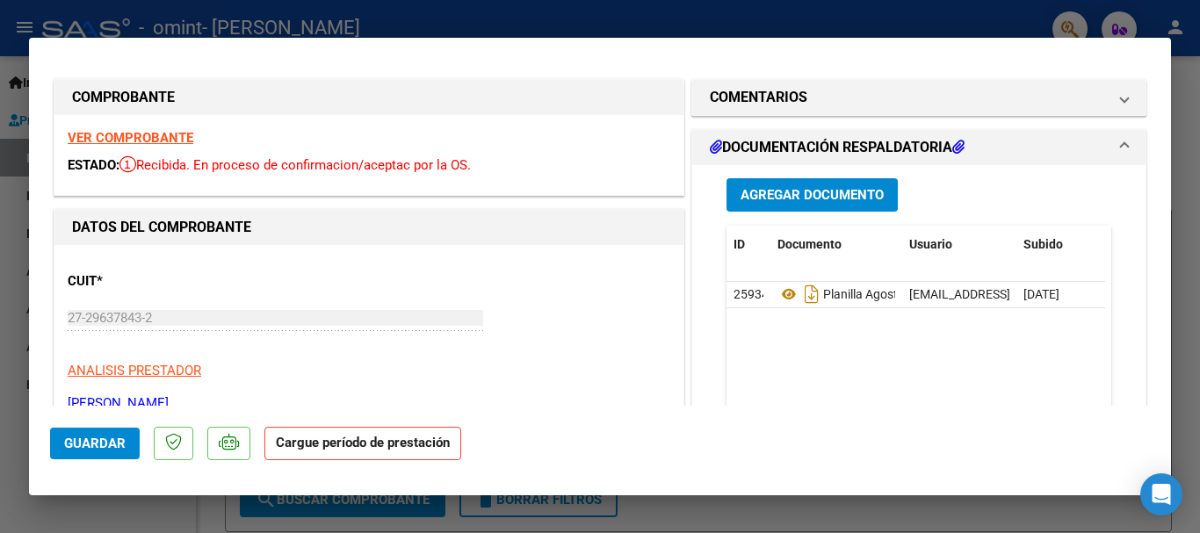
scroll to position [119, 0]
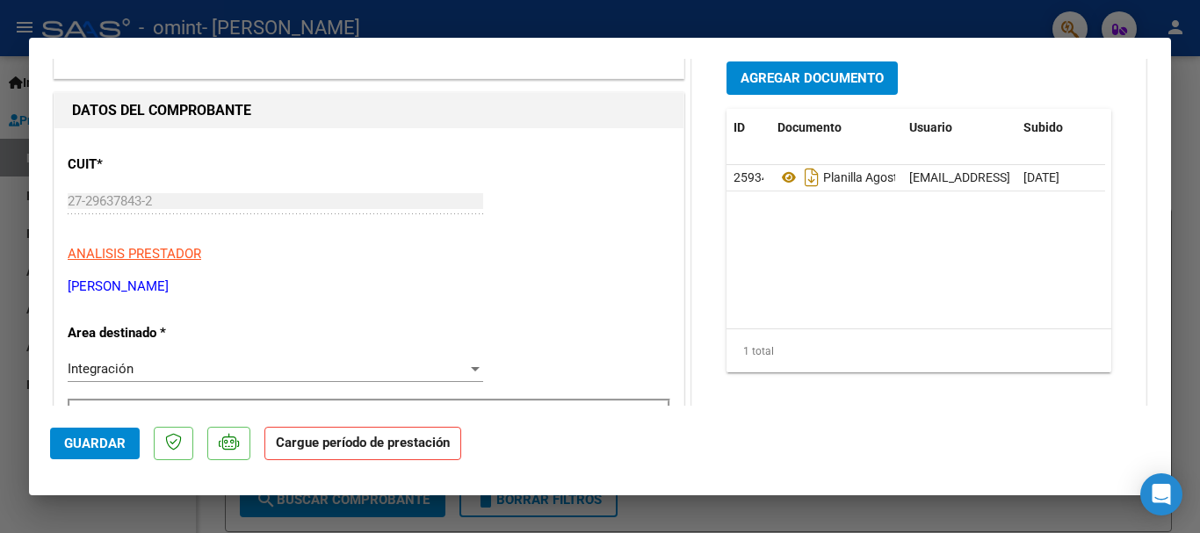
click at [202, 359] on div "Integración Seleccionar Area" at bounding box center [275, 369] width 415 height 26
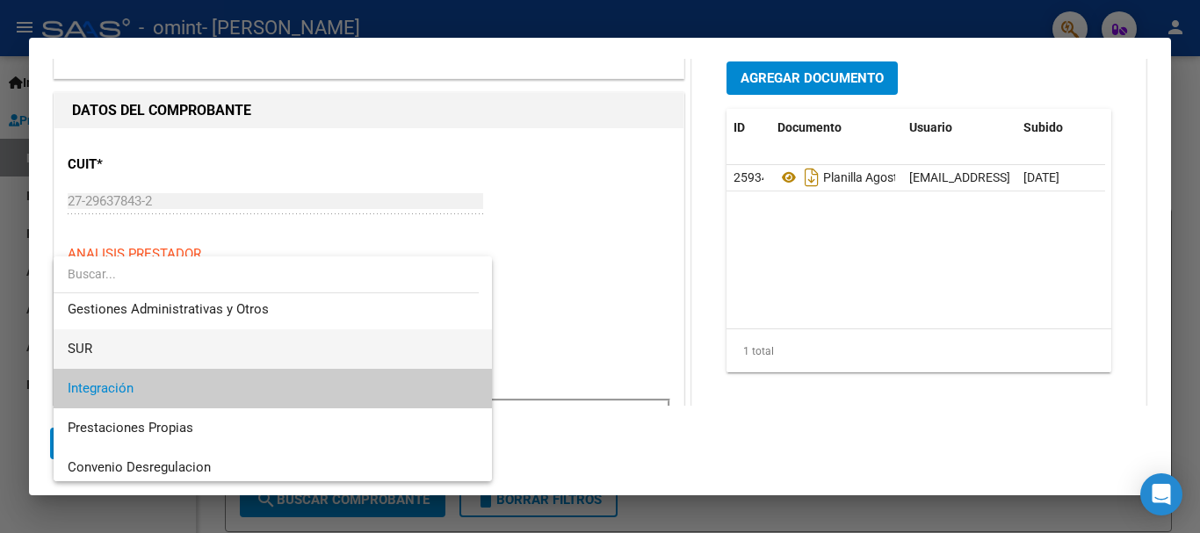
scroll to position [14, 0]
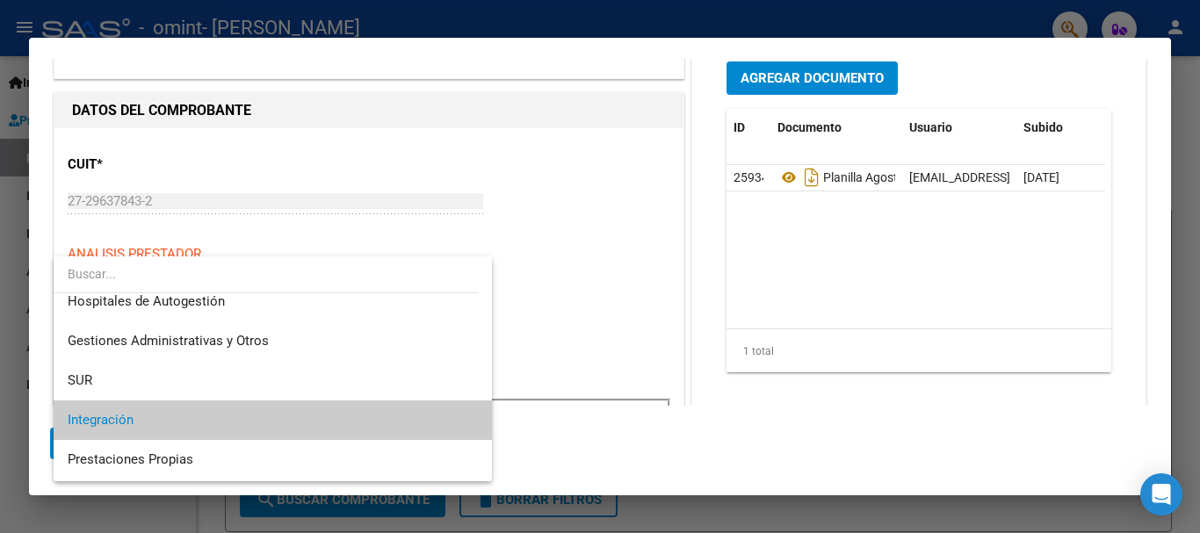
click at [163, 425] on span "Integración" at bounding box center [273, 420] width 410 height 40
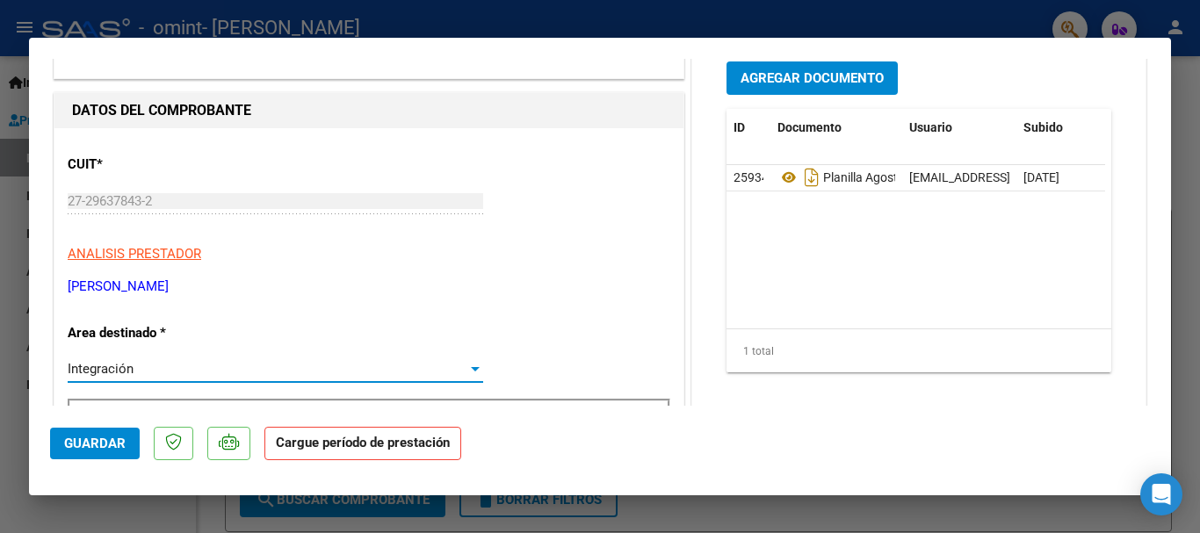
click at [511, 285] on p "[PERSON_NAME]" at bounding box center [369, 287] width 602 height 20
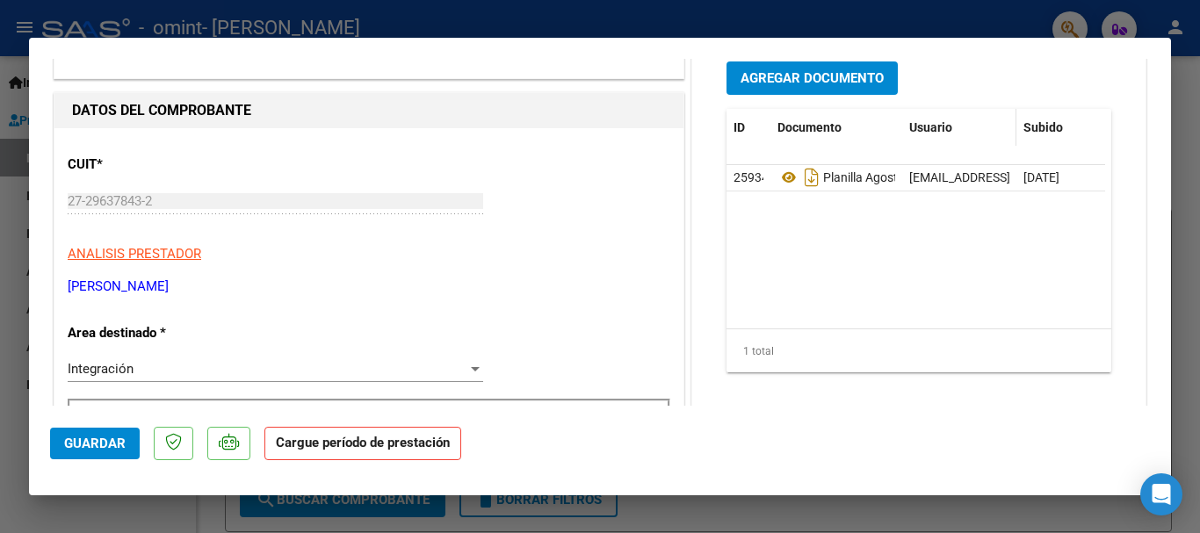
scroll to position [0, 0]
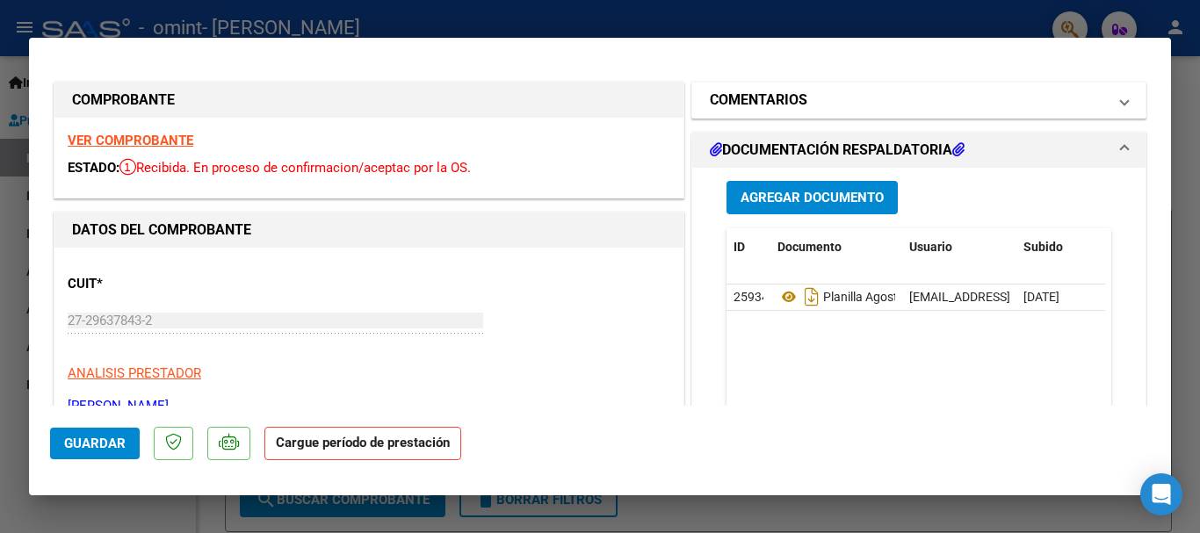
click at [834, 92] on mat-panel-title "COMENTARIOS" at bounding box center [908, 100] width 397 height 21
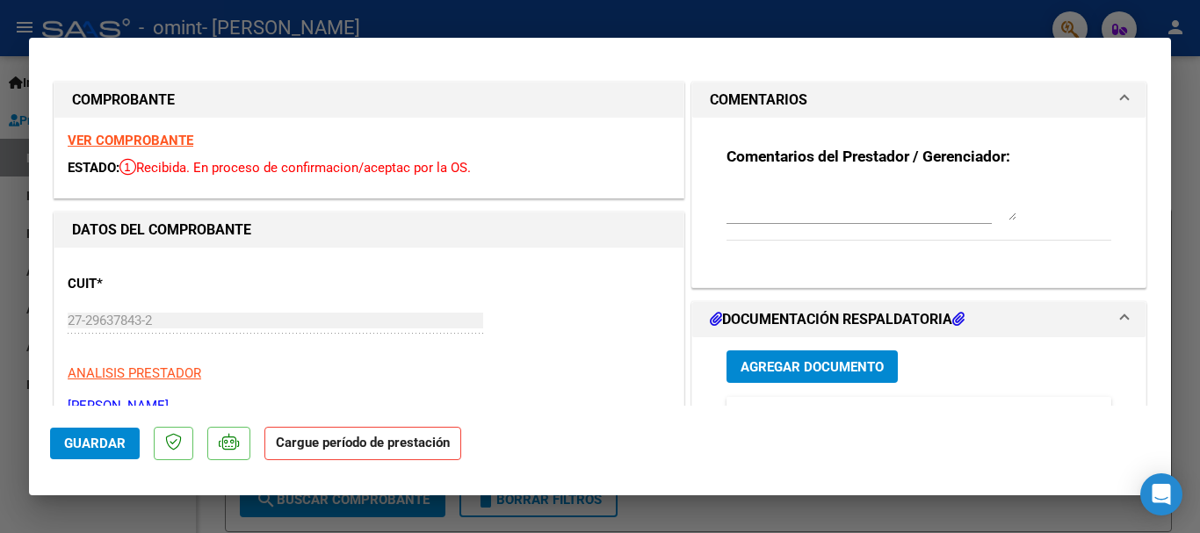
click at [915, 319] on h1 "DOCUMENTACIÓN RESPALDATORIA" at bounding box center [837, 319] width 255 height 21
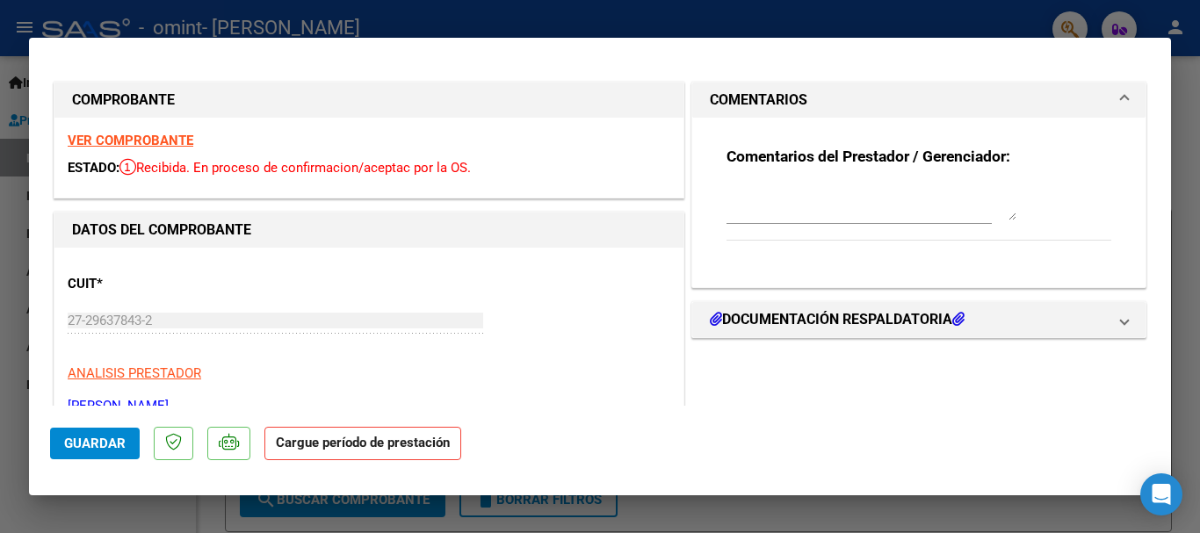
click at [875, 94] on mat-panel-title "COMENTARIOS" at bounding box center [908, 100] width 397 height 21
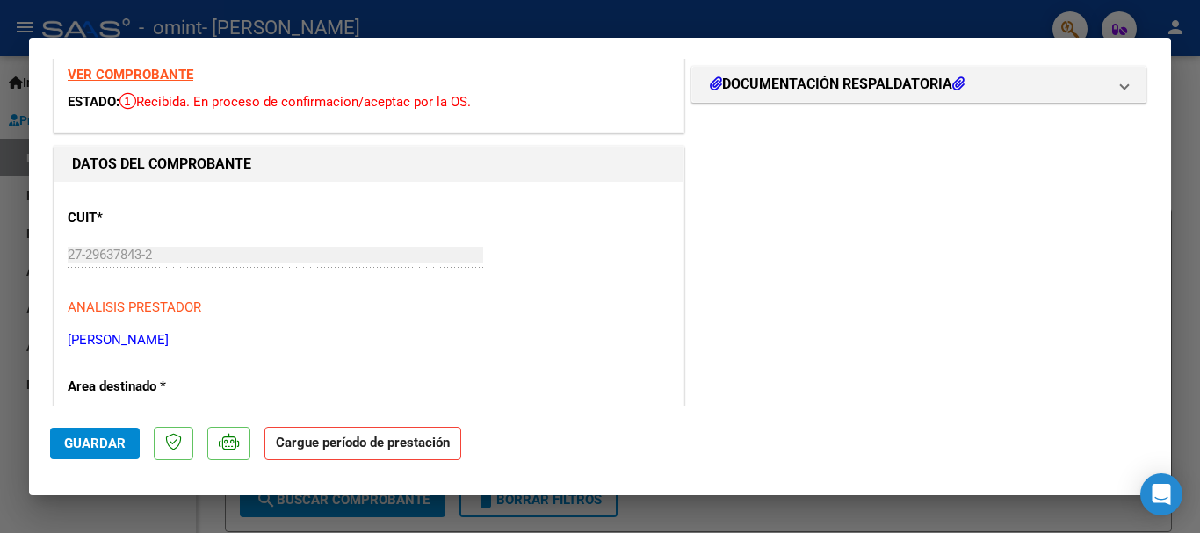
scroll to position [117, 0]
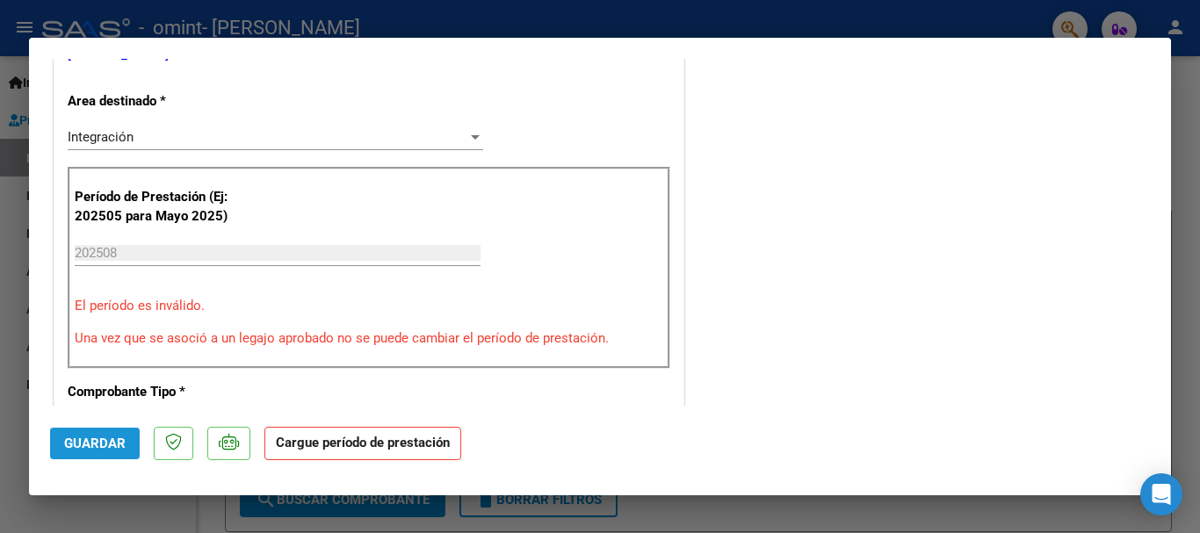
click at [89, 451] on button "Guardar" at bounding box center [95, 444] width 90 height 32
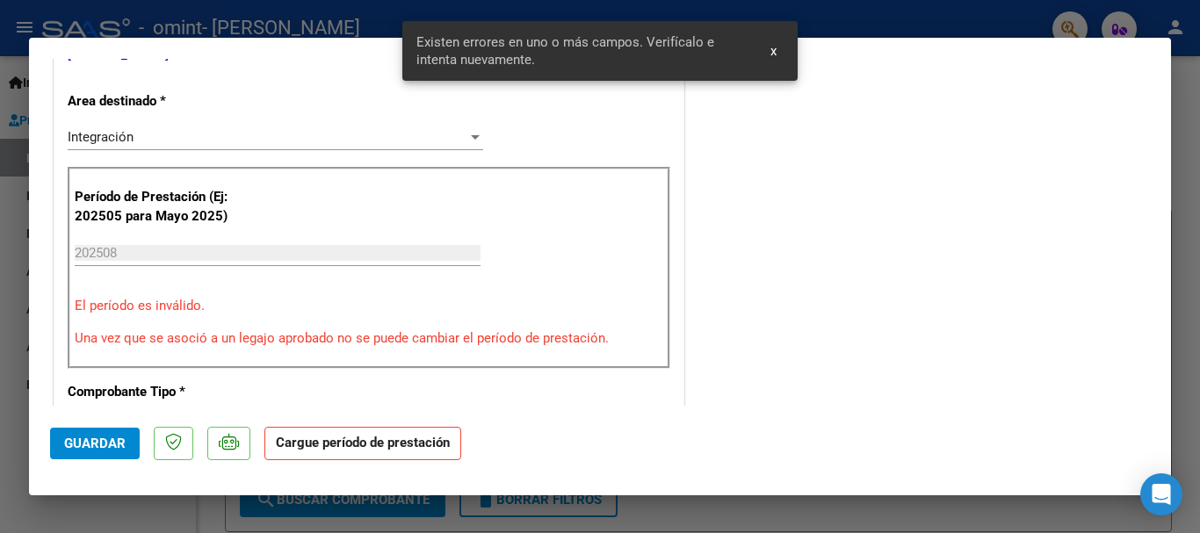
scroll to position [354, 0]
drag, startPoint x: 226, startPoint y: 334, endPoint x: 473, endPoint y: 328, distance: 247.7
click at [473, 328] on p "Una vez que se asoció a un legajo aprobado no se puede cambiar el período de pr…" at bounding box center [369, 336] width 588 height 20
click at [419, 238] on div "202508 Ingrese el Período de Prestación como indica el ejemplo" at bounding box center [278, 250] width 406 height 26
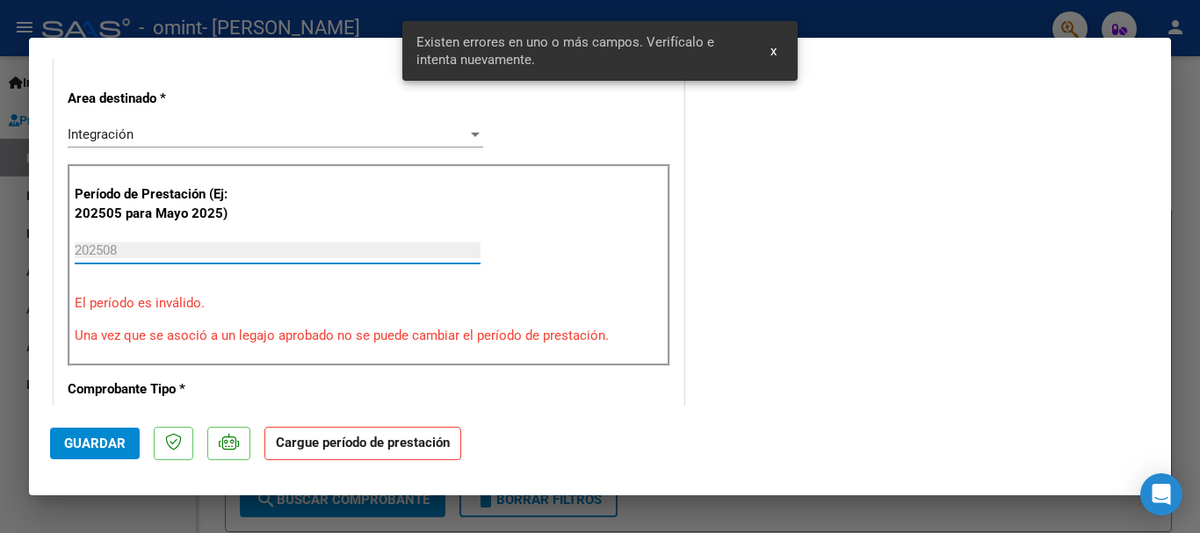
click at [149, 245] on input "202508" at bounding box center [278, 250] width 406 height 16
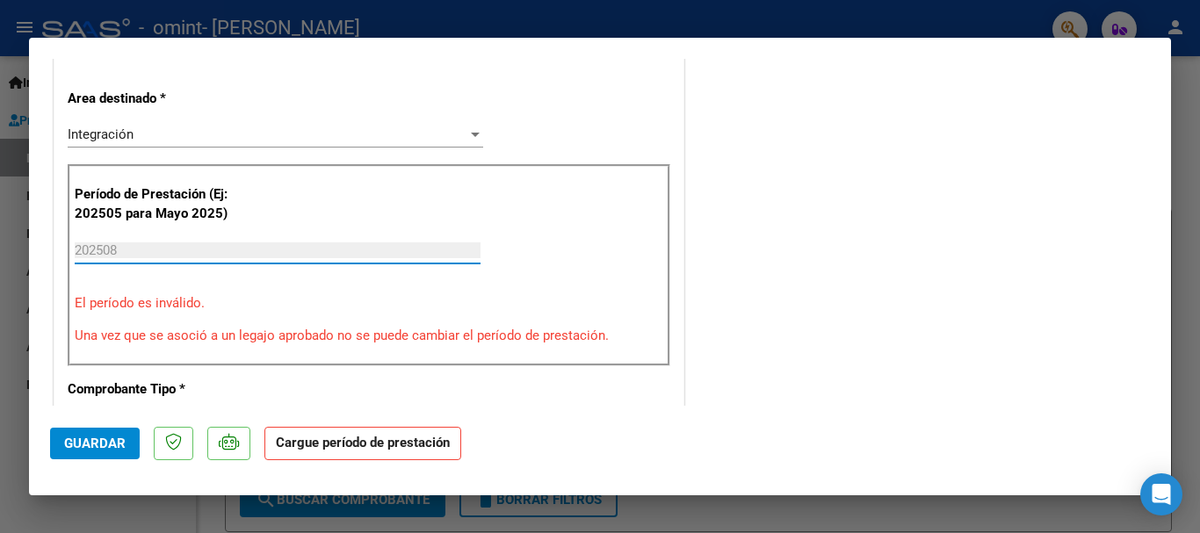
click at [133, 249] on input "202508" at bounding box center [278, 250] width 406 height 16
click at [259, 247] on input "202508" at bounding box center [278, 250] width 406 height 16
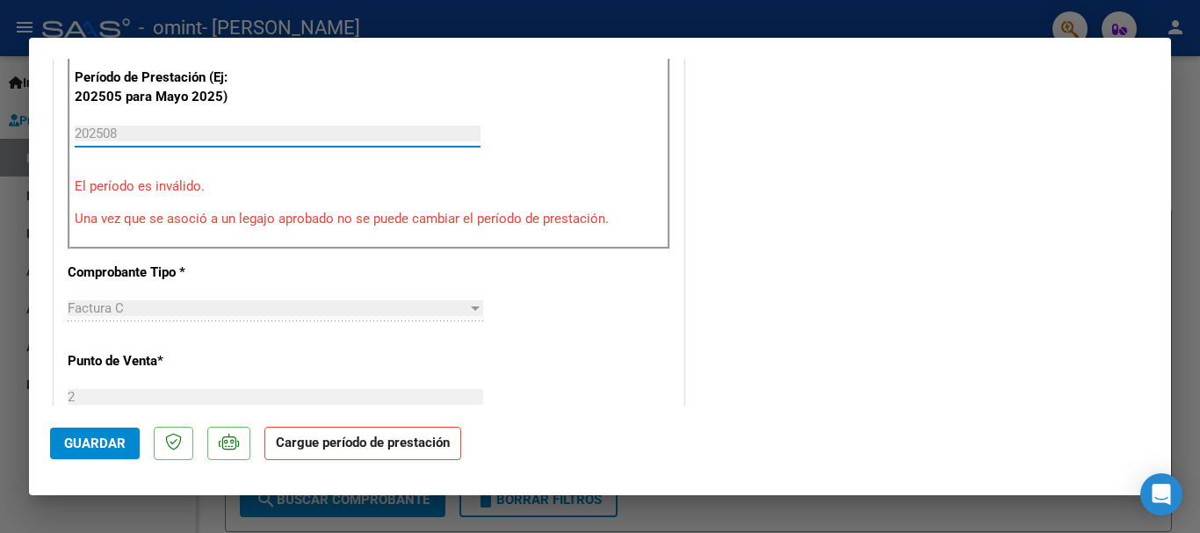
click at [199, 278] on p "Comprobante Tipo *" at bounding box center [158, 273] width 181 height 20
drag, startPoint x: 86, startPoint y: 435, endPoint x: 369, endPoint y: 337, distance: 299.1
click at [86, 436] on span "Guardar" at bounding box center [94, 444] width 61 height 16
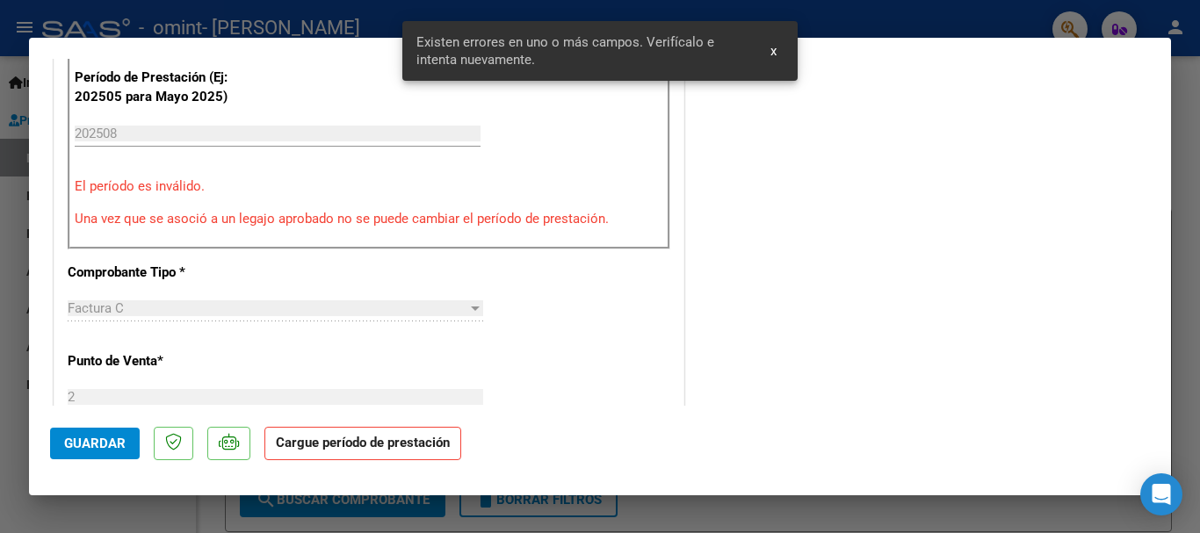
scroll to position [354, 0]
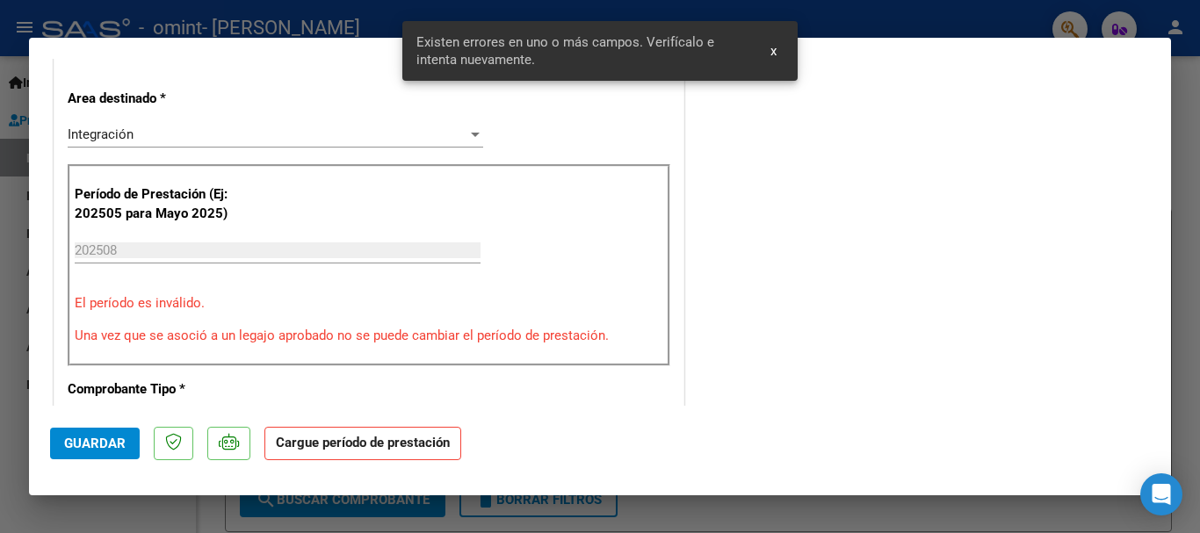
click at [771, 48] on span "x" at bounding box center [773, 51] width 6 height 16
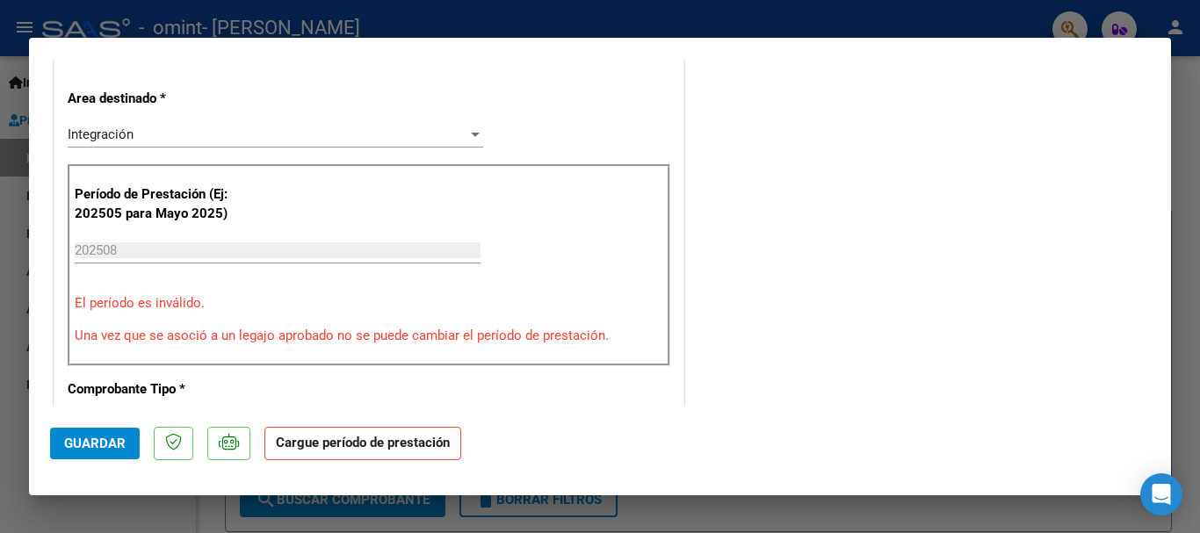
click at [348, 433] on strong "Cargue período de prestación" at bounding box center [362, 444] width 197 height 34
click at [322, 450] on strong "Cargue período de prestación" at bounding box center [362, 444] width 197 height 34
click at [288, 285] on div "Período de Prestación (Ej: 202505 para Mayo 2025) 202508 Ingrese el Período de …" at bounding box center [369, 265] width 602 height 202
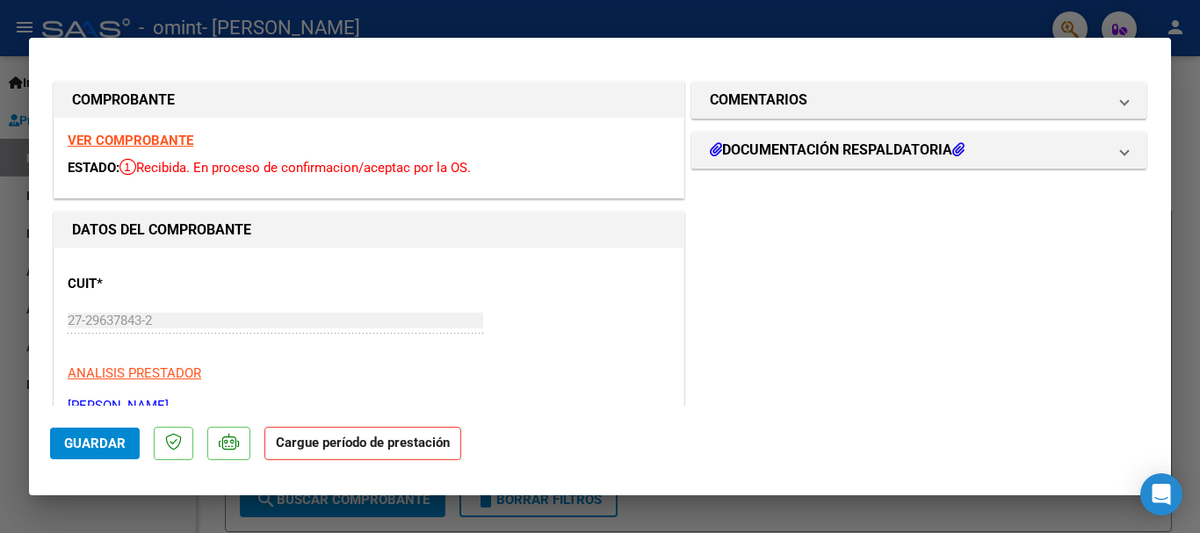
scroll to position [1194, 0]
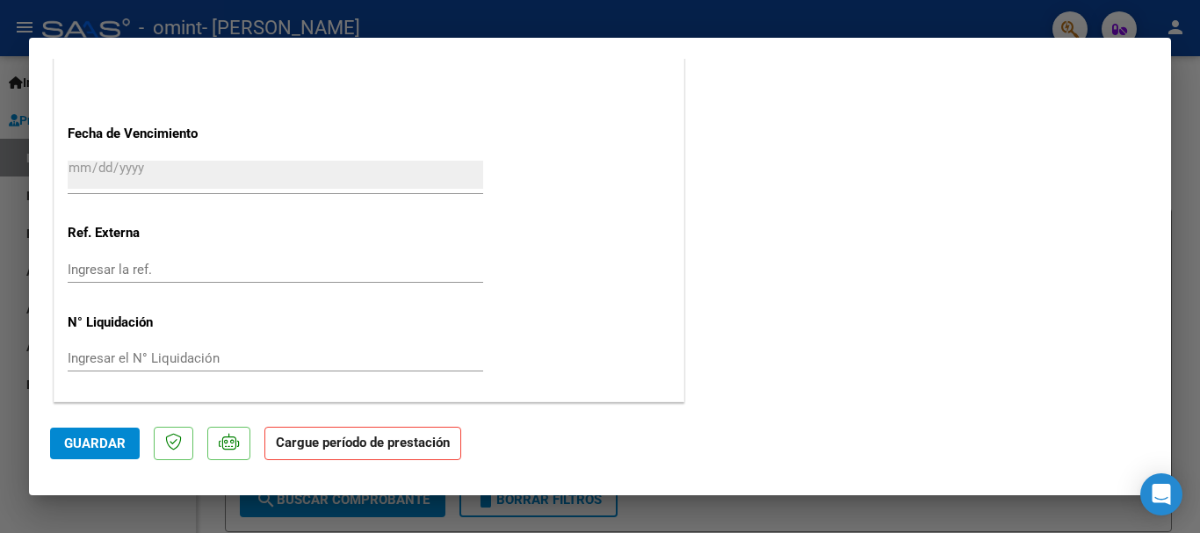
click at [70, 434] on button "Guardar" at bounding box center [95, 444] width 90 height 32
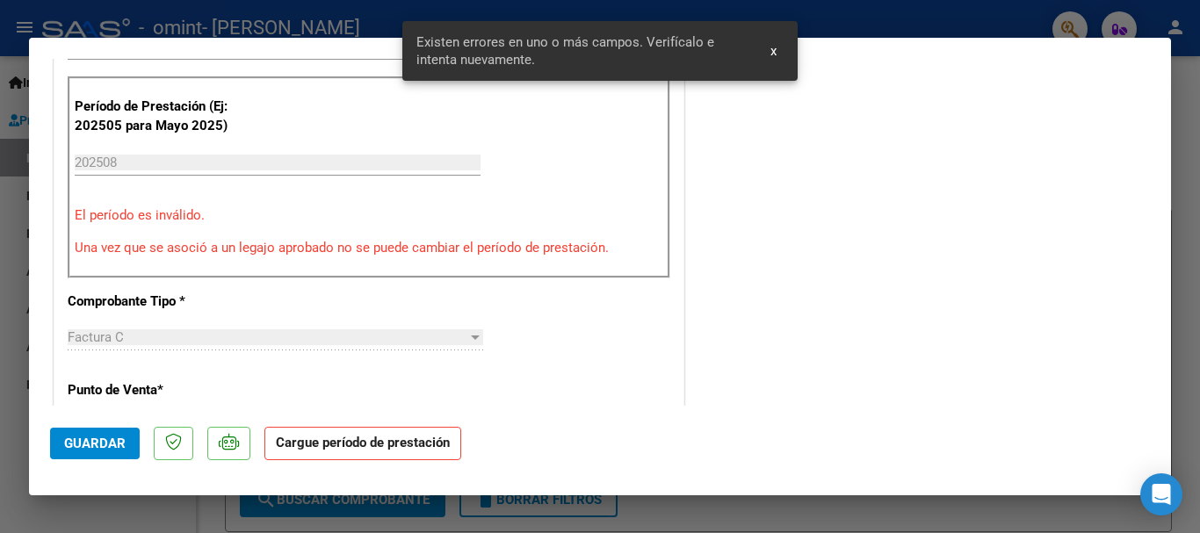
scroll to position [354, 0]
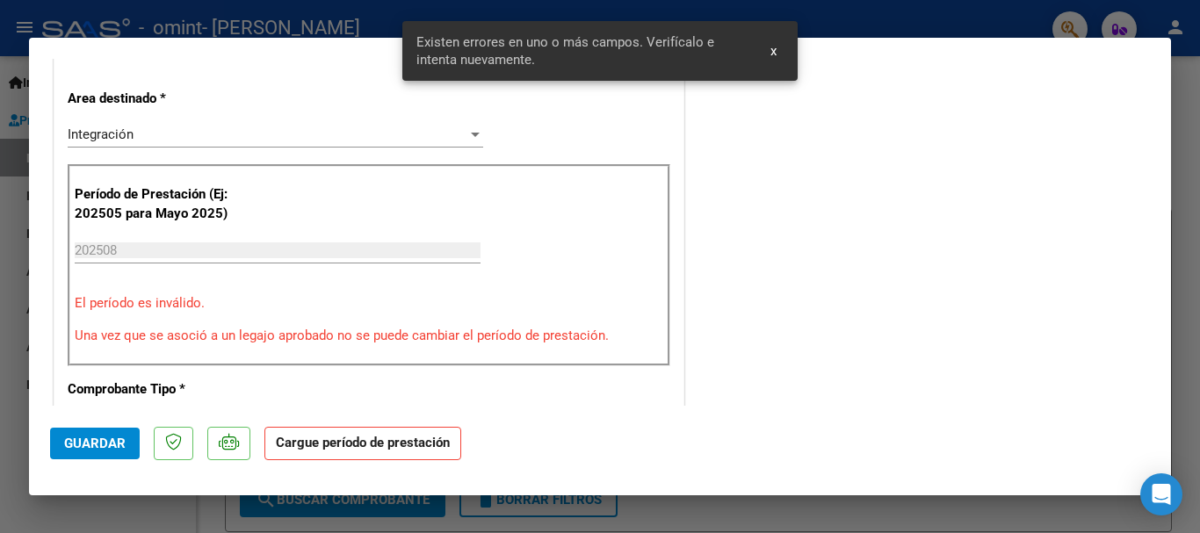
click at [173, 243] on input "202508" at bounding box center [278, 250] width 406 height 16
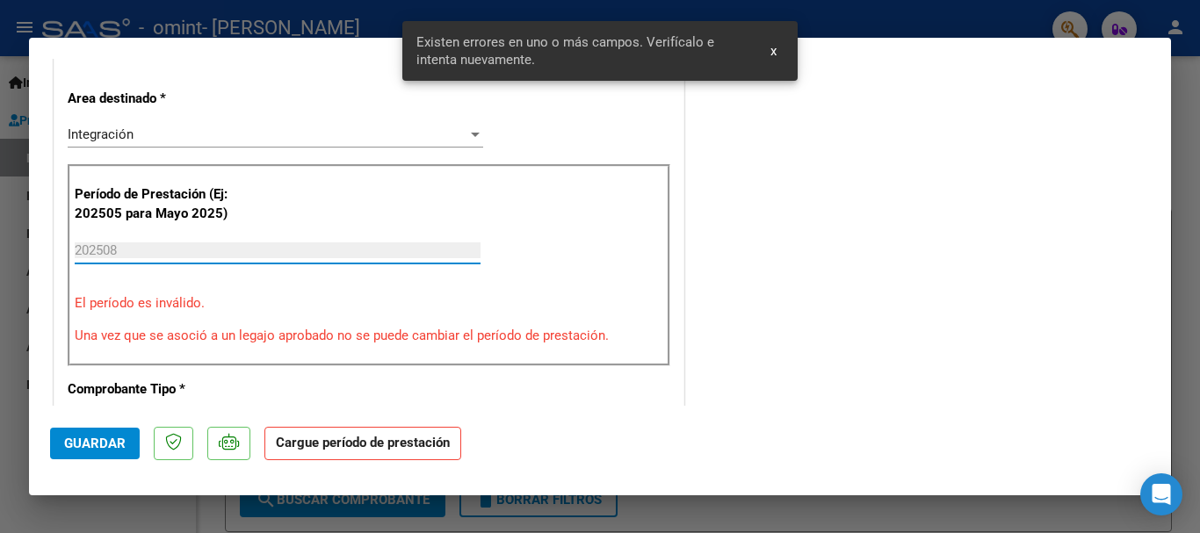
click at [184, 199] on p "Período de Prestación (Ej: 202505 para Mayo 2025)" at bounding box center [163, 204] width 177 height 40
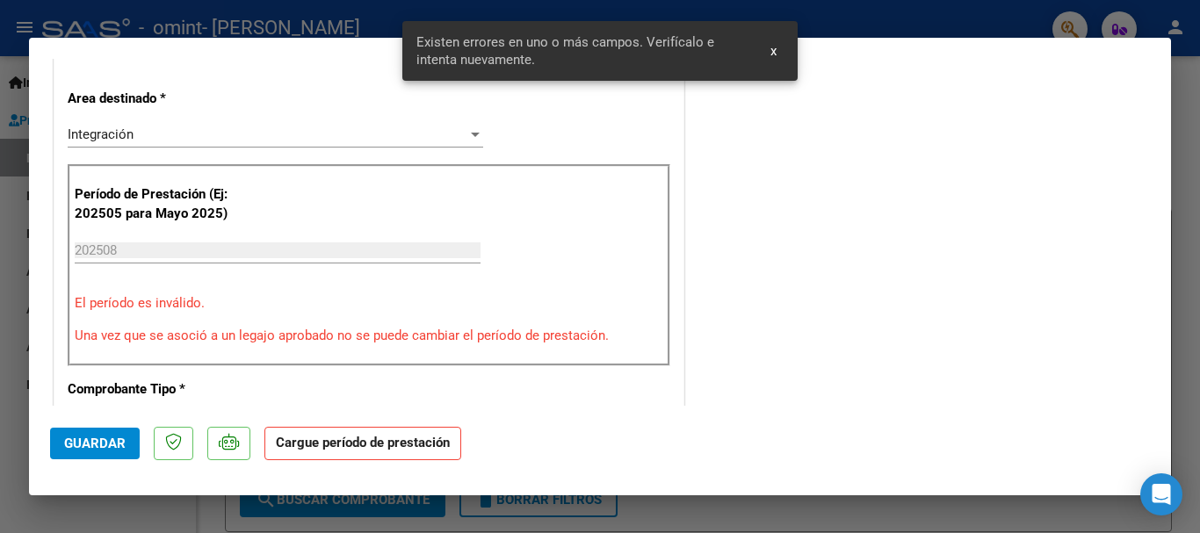
click at [174, 247] on input "202508" at bounding box center [278, 250] width 406 height 16
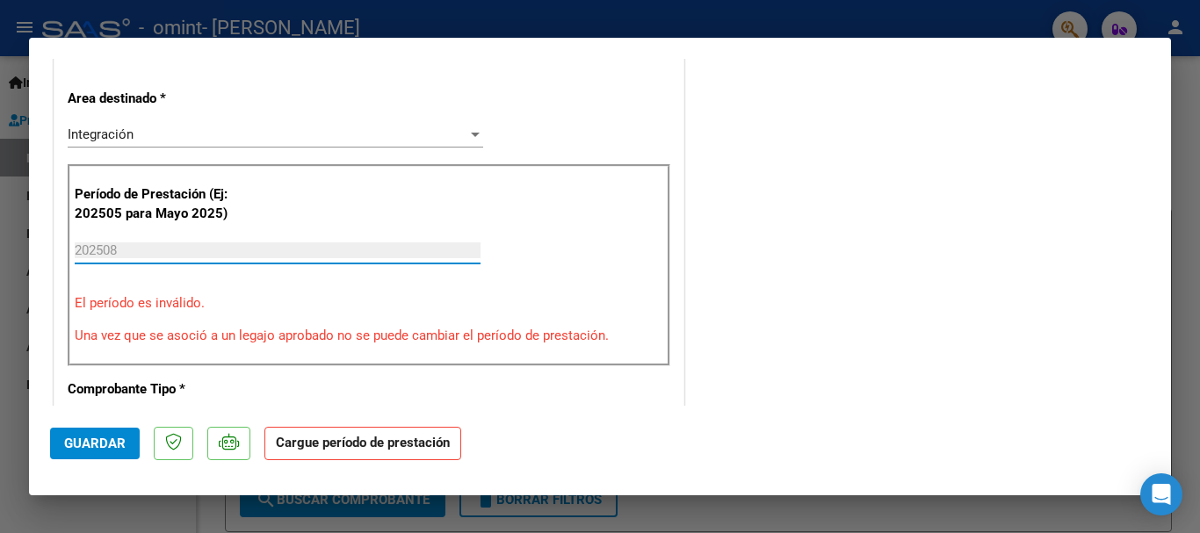
click at [245, 206] on p "Período de Prestación (Ej: 202505 para Mayo 2025)" at bounding box center [163, 204] width 177 height 40
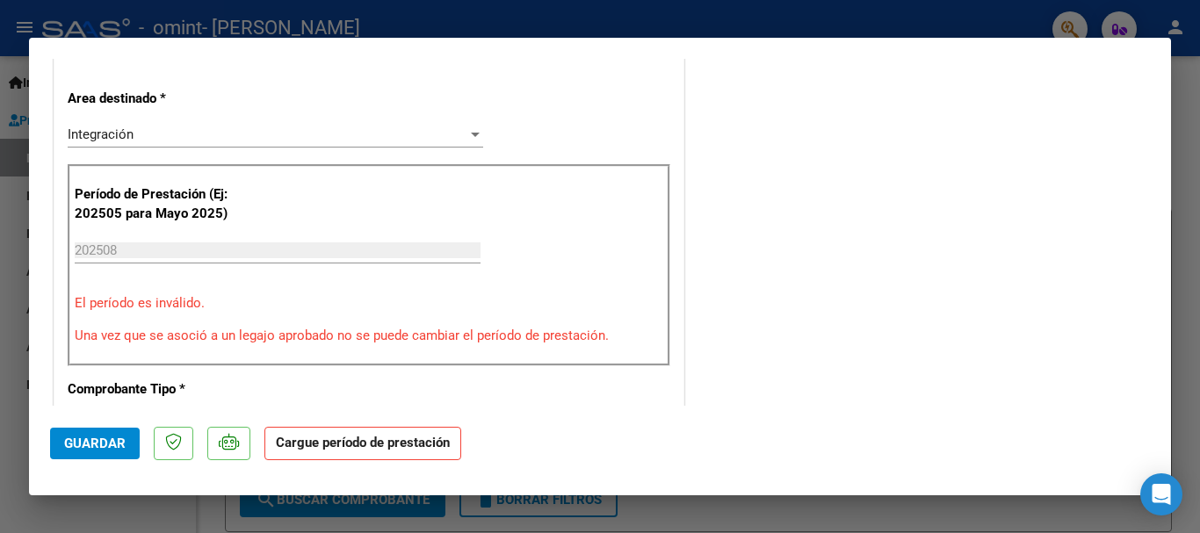
click at [148, 177] on div "Período de Prestación (Ej: 202505 para Mayo 2025) 202508 Ingrese el Período de …" at bounding box center [369, 265] width 602 height 202
drag, startPoint x: 14, startPoint y: 133, endPoint x: 187, endPoint y: 204, distance: 187.1
click at [13, 133] on div at bounding box center [600, 266] width 1200 height 533
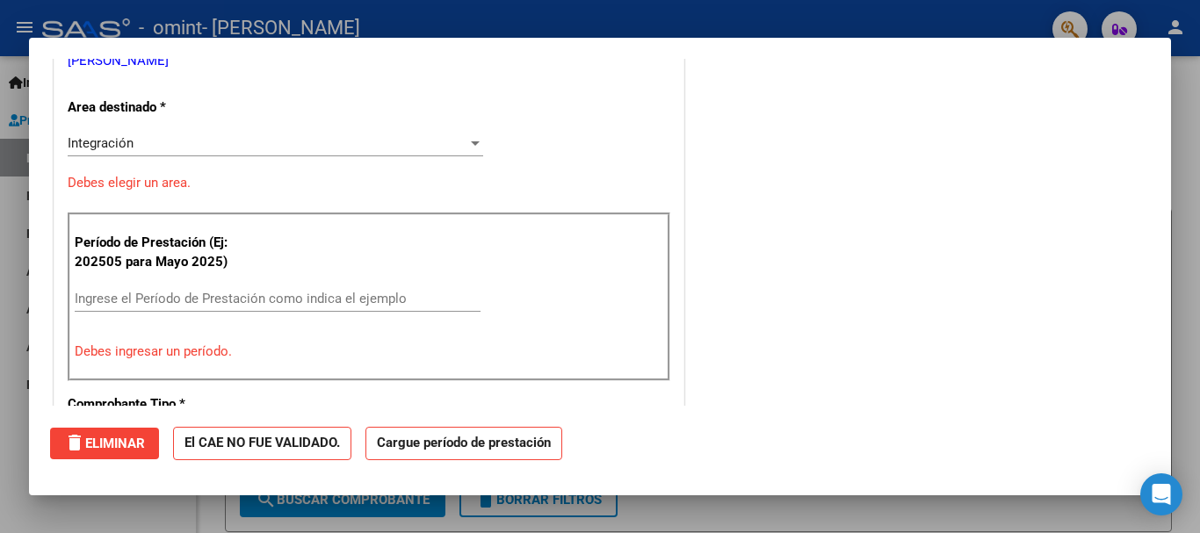
scroll to position [0, 0]
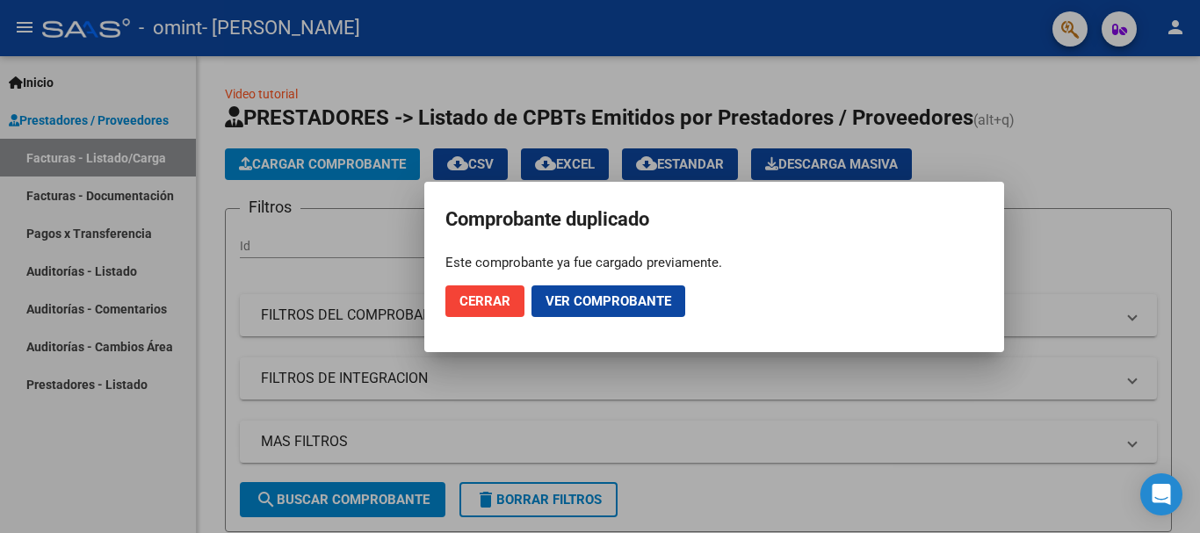
click at [489, 309] on button "Cerrar" at bounding box center [484, 301] width 79 height 32
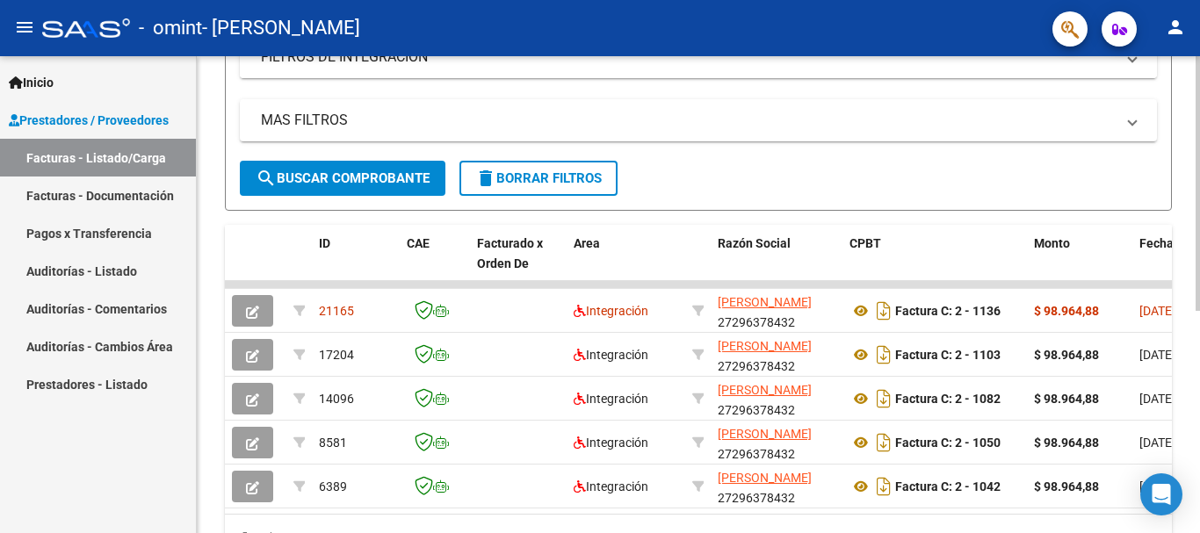
scroll to position [417, 0]
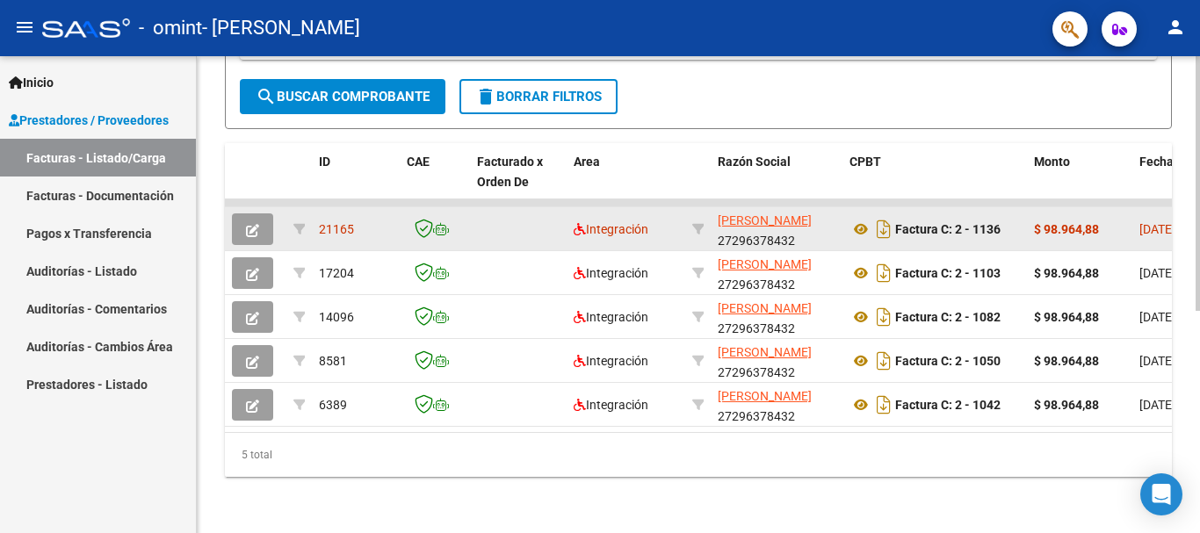
click at [466, 221] on datatable-body-cell at bounding box center [435, 228] width 70 height 43
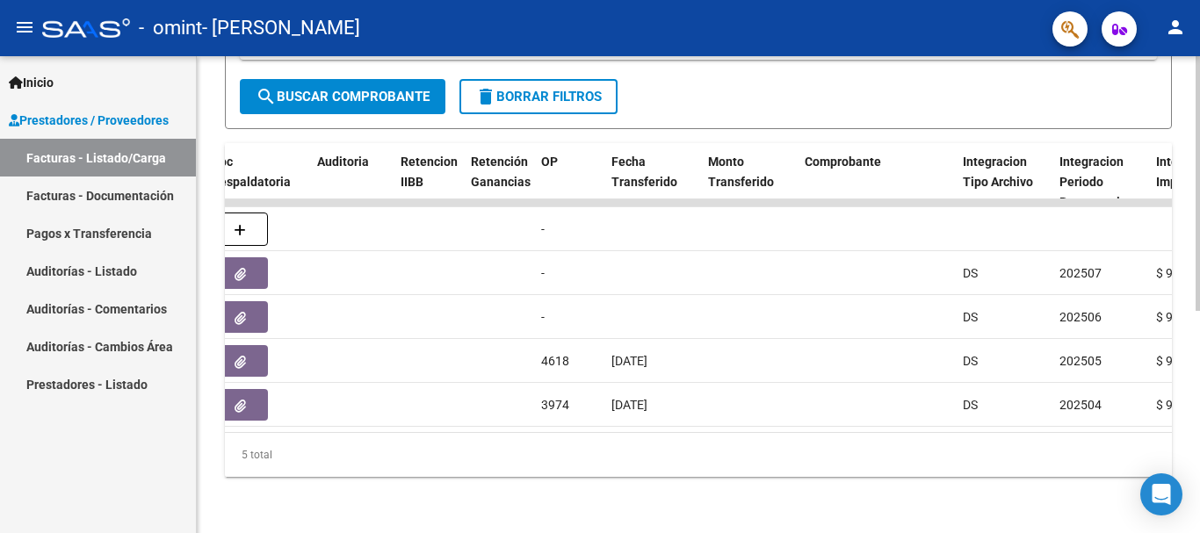
scroll to position [0, 874]
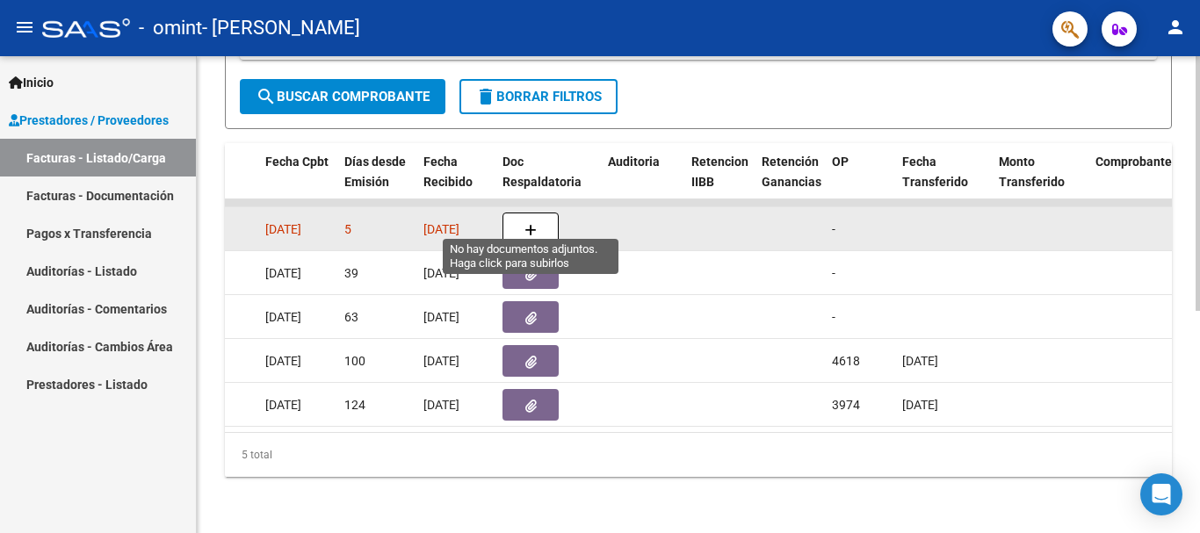
click at [522, 213] on button "button" at bounding box center [530, 229] width 56 height 33
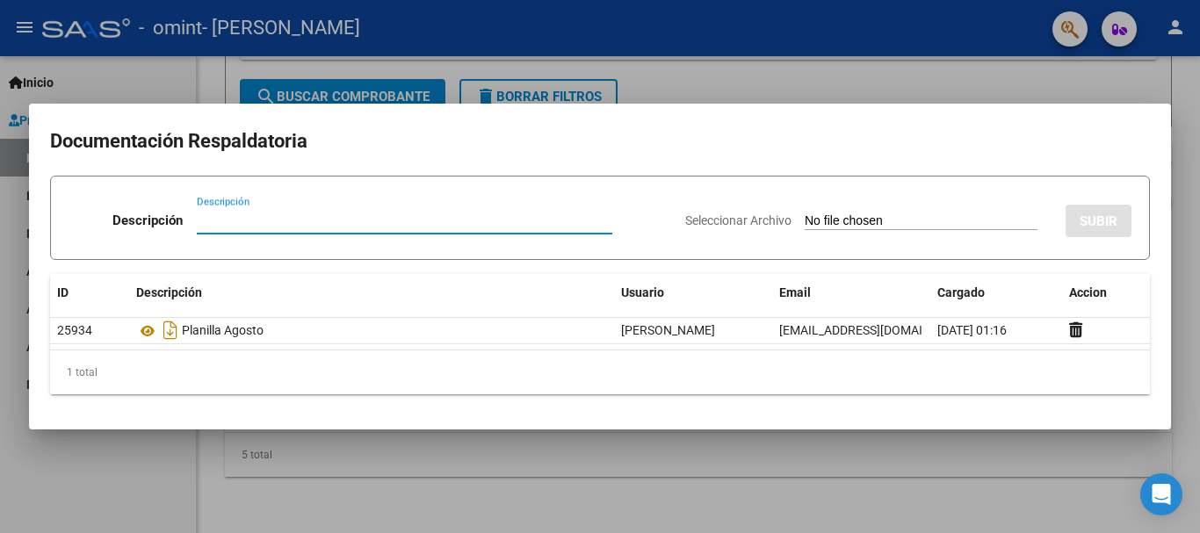
click at [804, 213] on input "Seleccionar Archivo" at bounding box center [920, 221] width 233 height 17
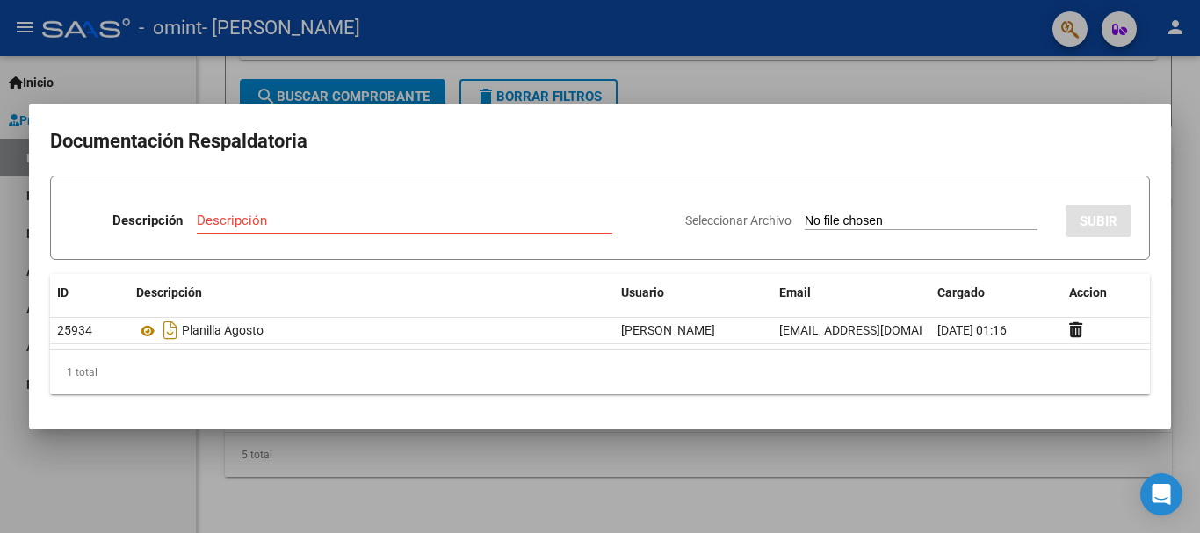
type input "C:\fakepath\planilla agosto omint.pdf"
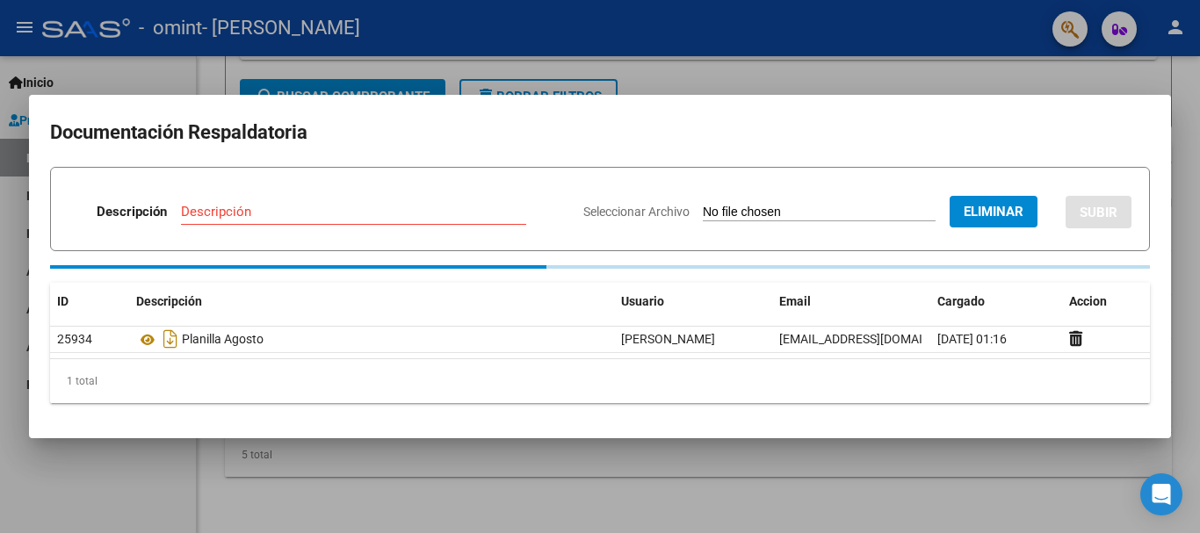
click at [472, 212] on input "Descripción" at bounding box center [353, 212] width 345 height 16
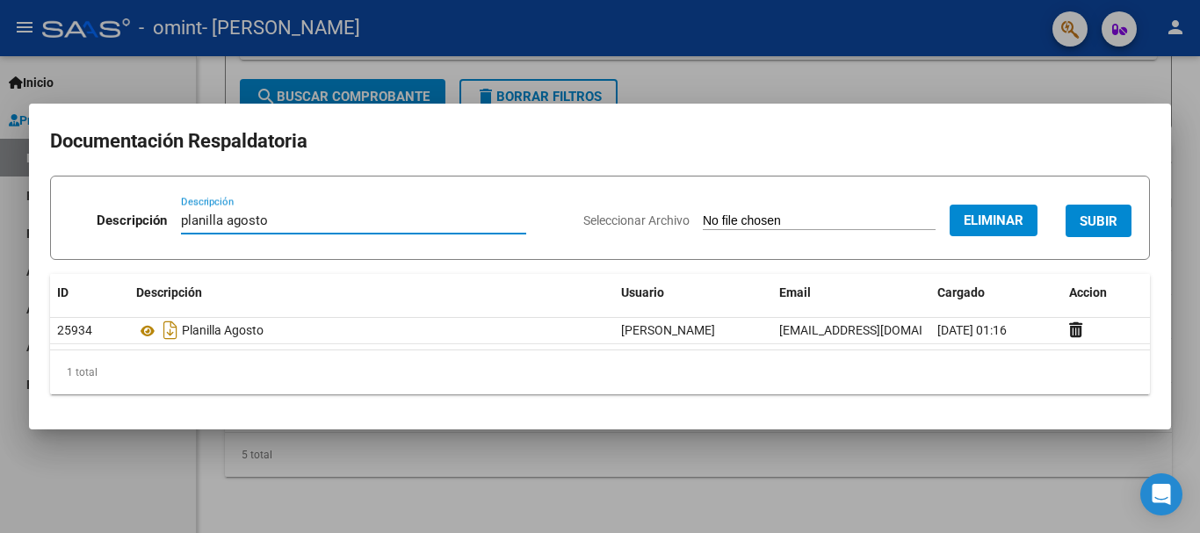
type input "planilla agosto"
click at [1088, 225] on span "SUBIR" at bounding box center [1098, 221] width 38 height 16
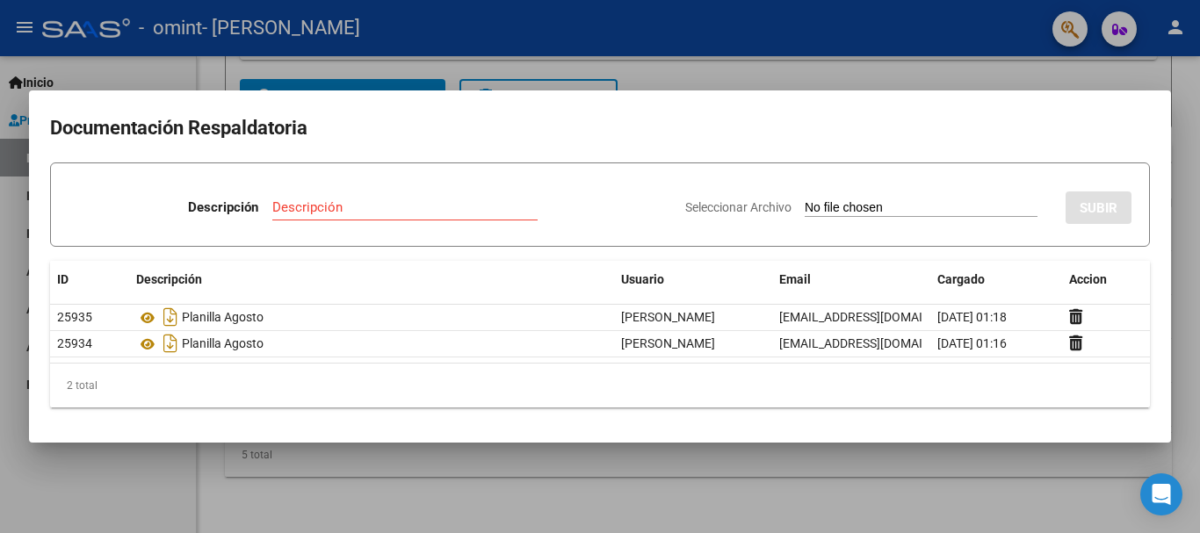
click at [707, 65] on div at bounding box center [600, 266] width 1200 height 533
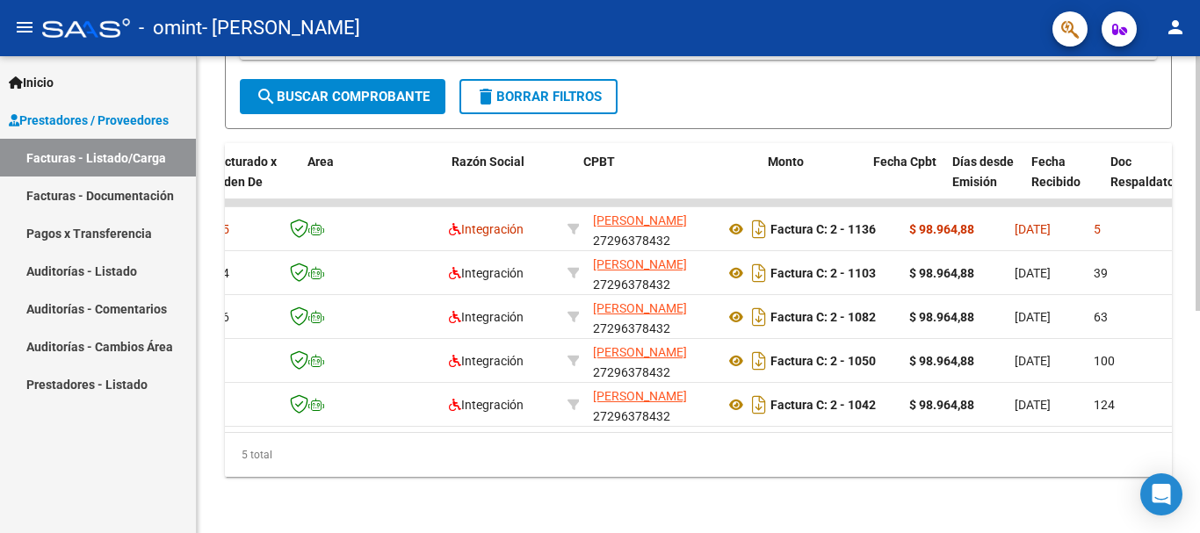
scroll to position [0, 398]
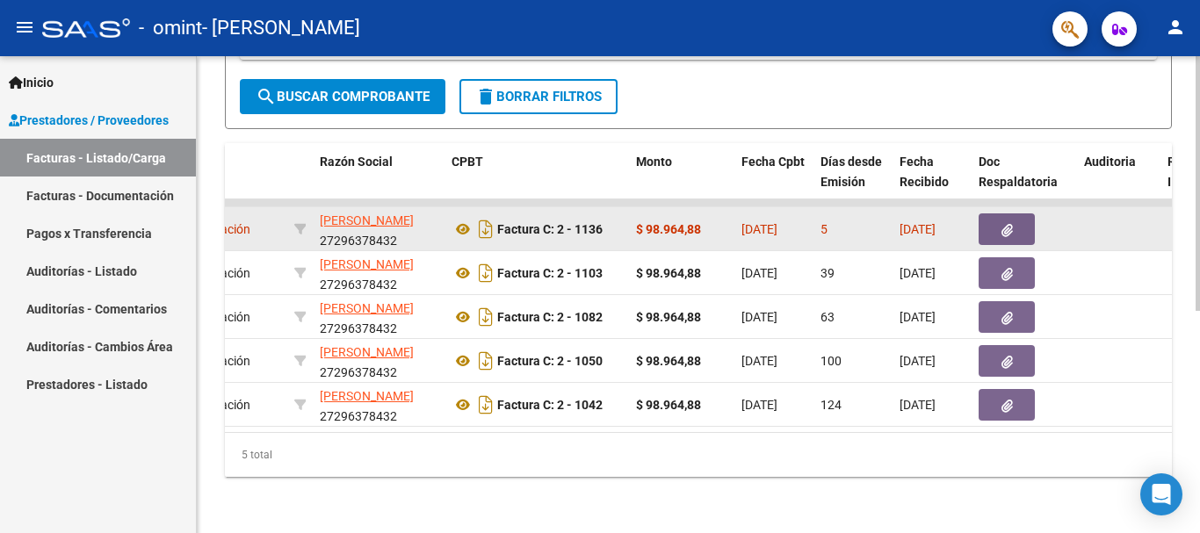
click at [817, 214] on datatable-body-cell "5" at bounding box center [852, 228] width 79 height 43
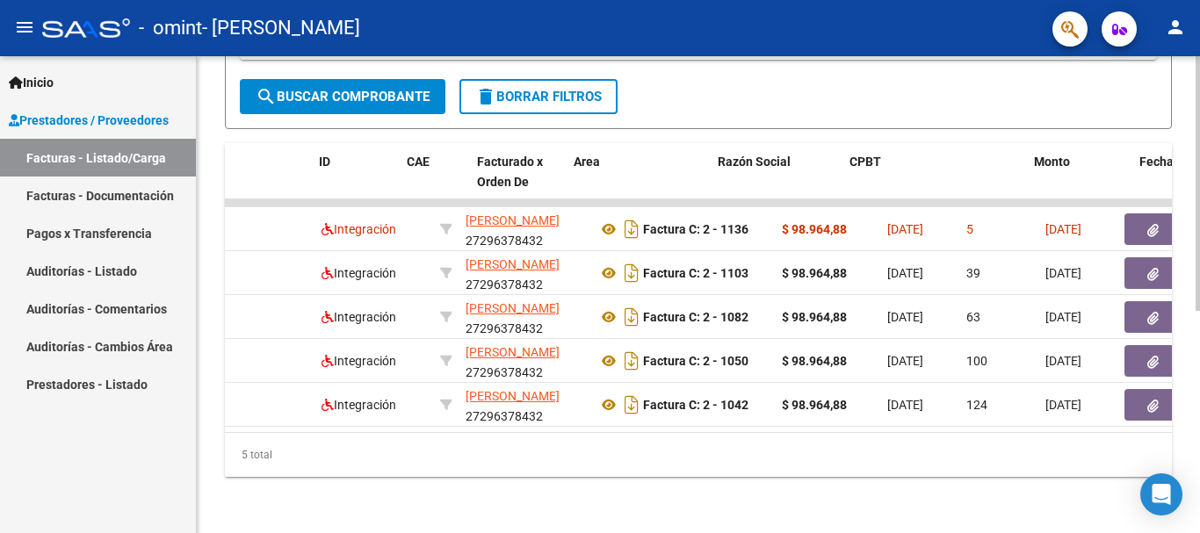
scroll to position [0, 0]
